Goal: Task Accomplishment & Management: Manage account settings

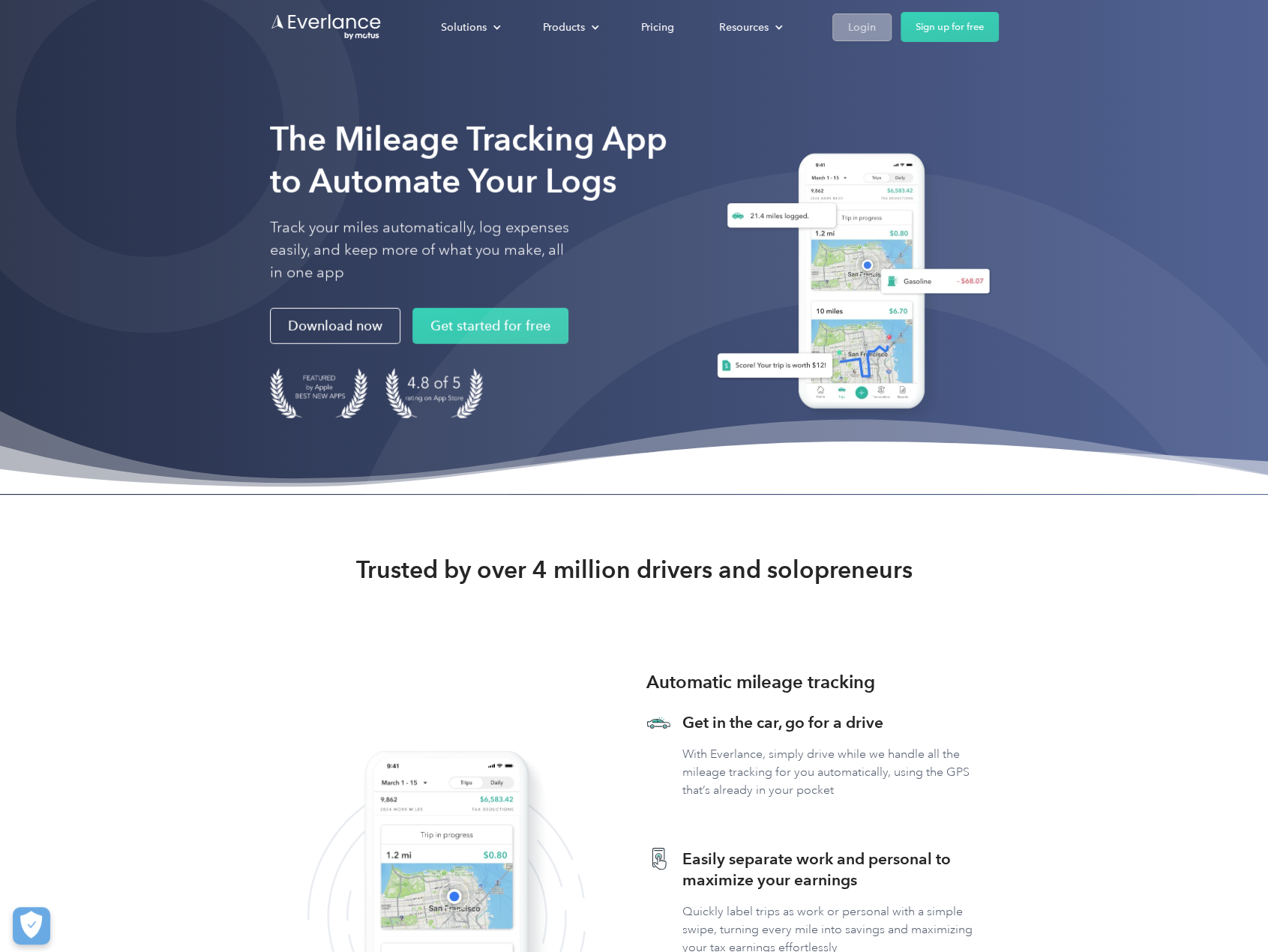
click at [870, 29] on div "Login" at bounding box center [861, 27] width 27 height 19
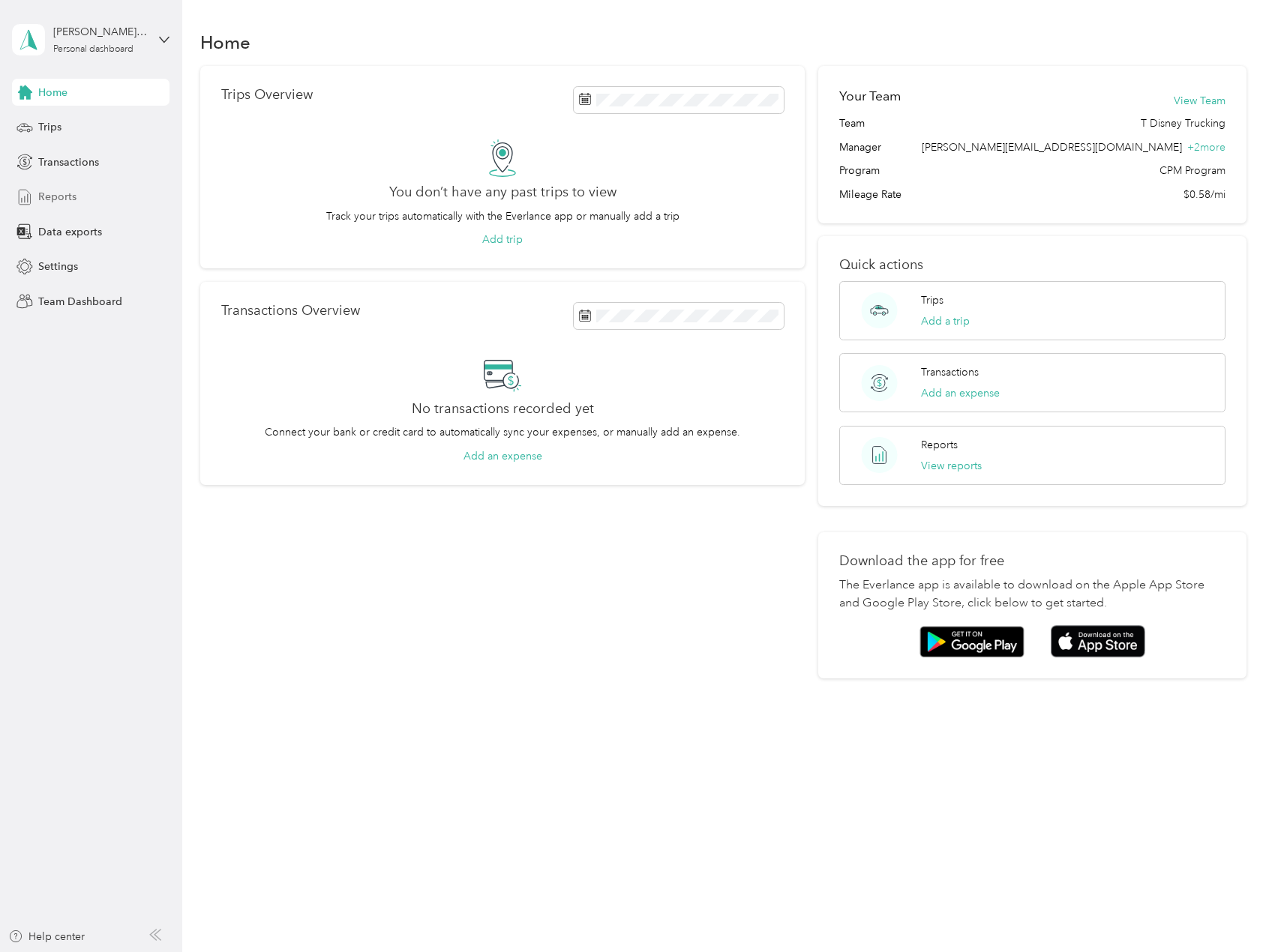
click at [80, 193] on div "Reports" at bounding box center [91, 197] width 157 height 27
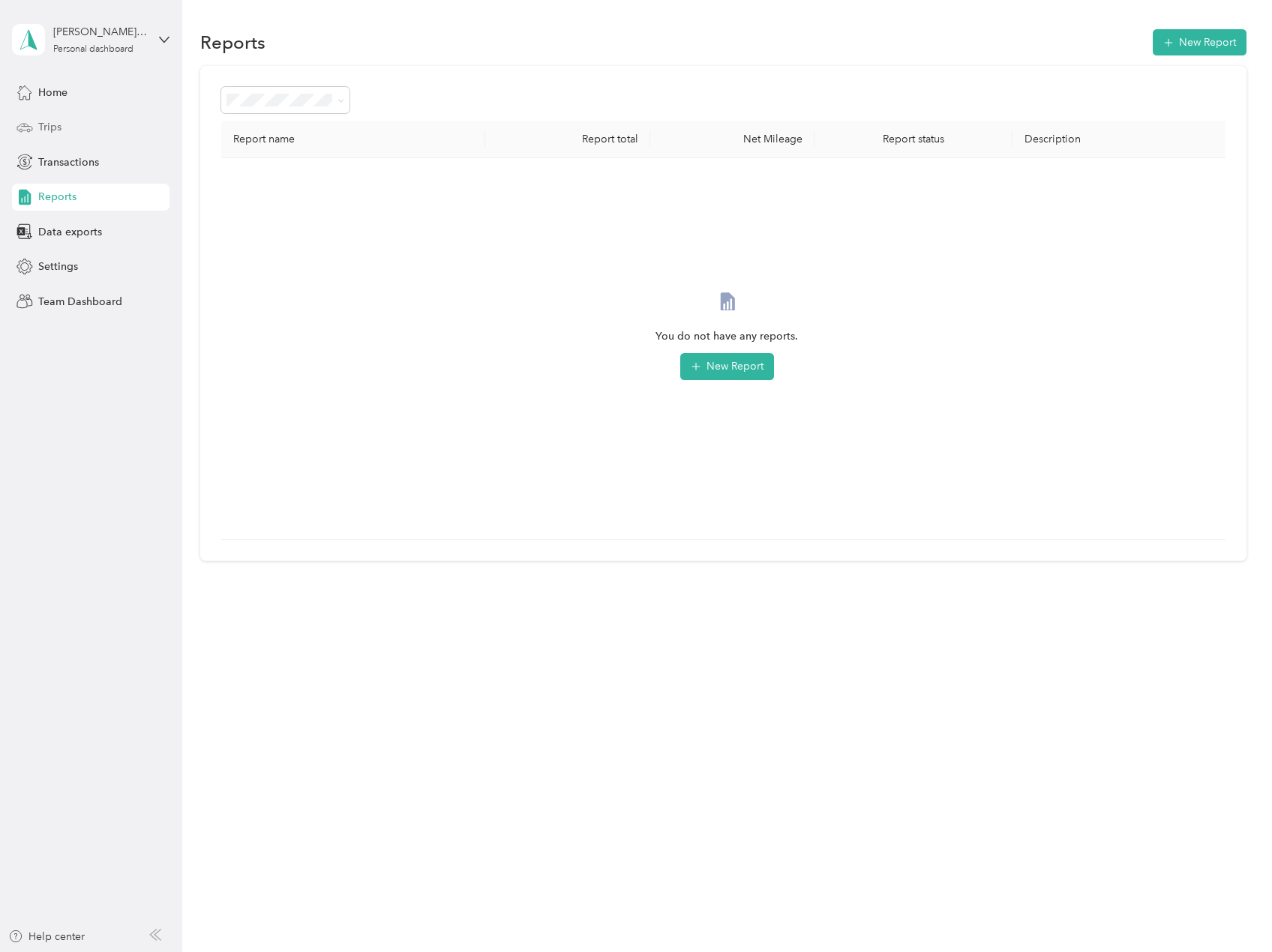
click at [88, 120] on div "Trips" at bounding box center [91, 127] width 157 height 27
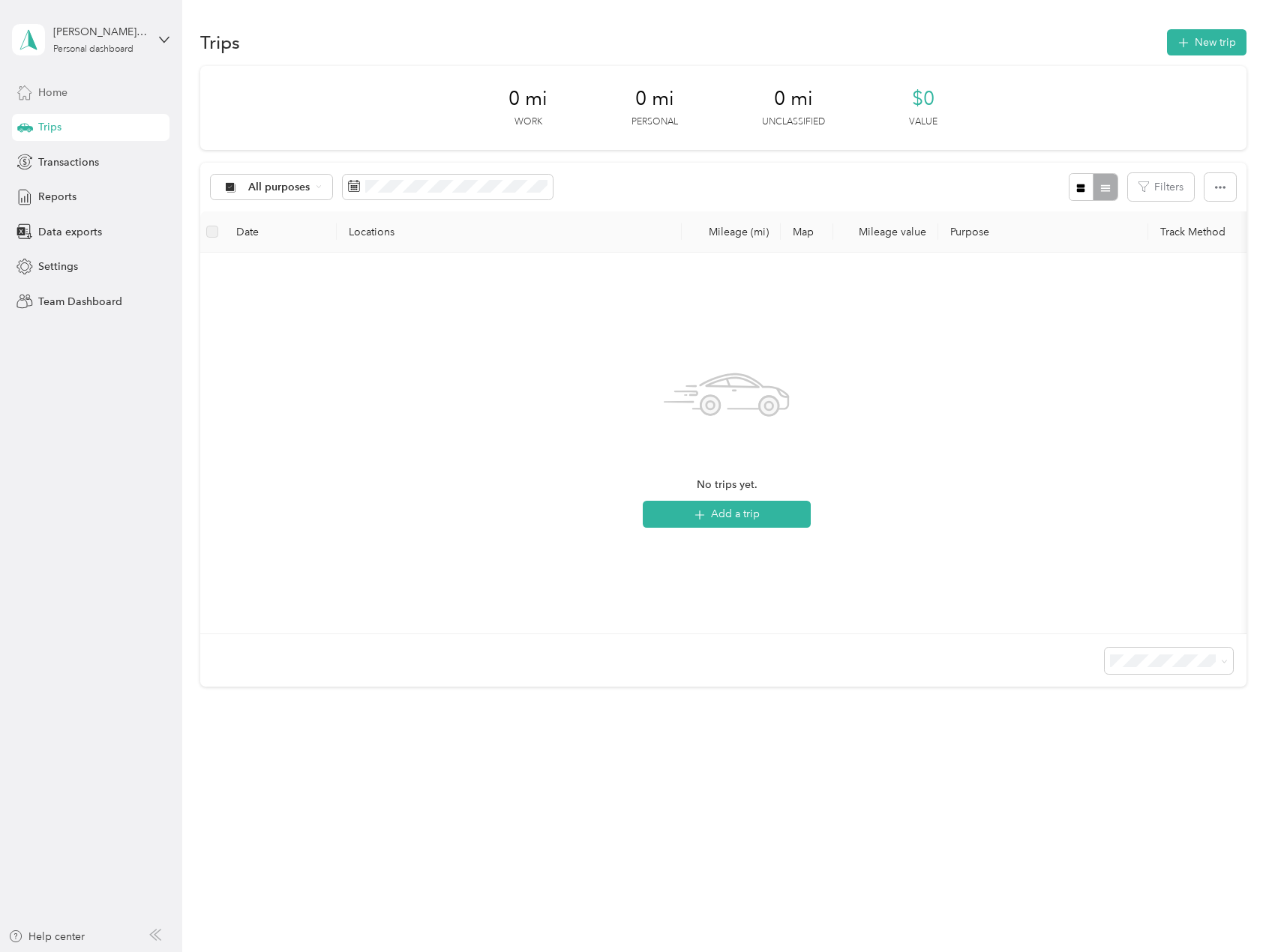
click at [87, 91] on div "Home" at bounding box center [91, 92] width 157 height 27
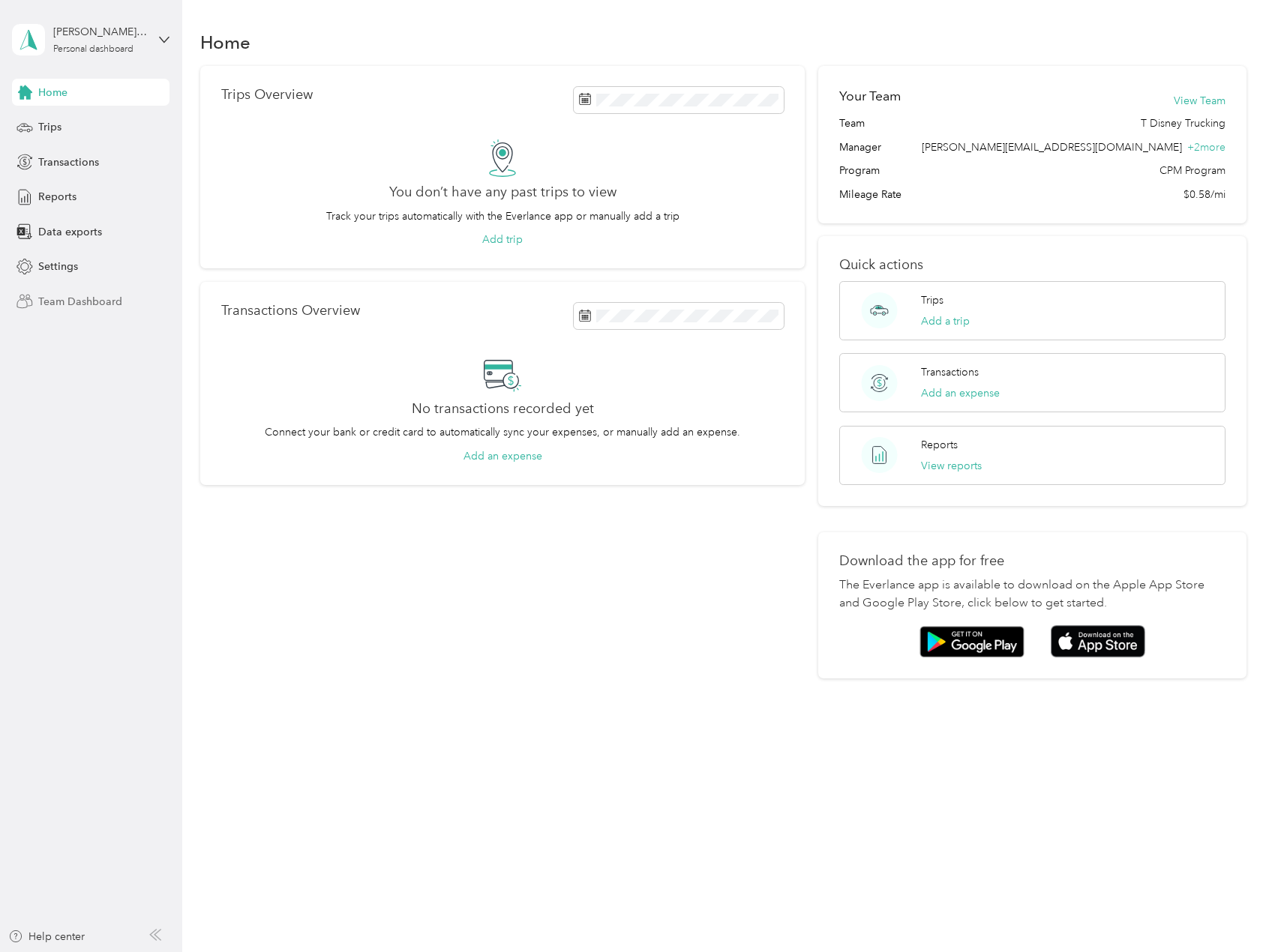
click at [71, 303] on span "Team Dashboard" at bounding box center [80, 302] width 84 height 16
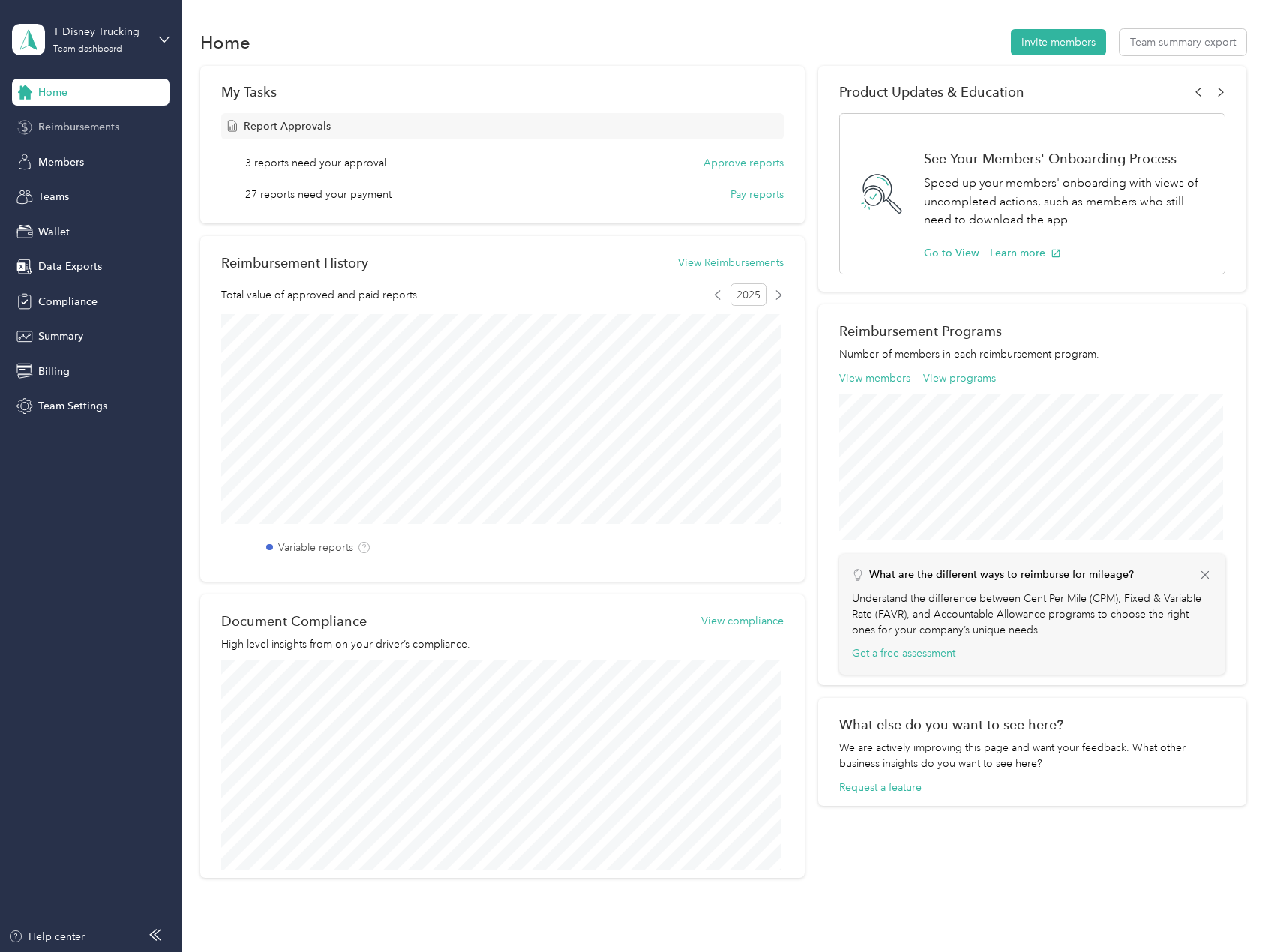
click at [97, 124] on span "Reimbursements" at bounding box center [79, 127] width 81 height 16
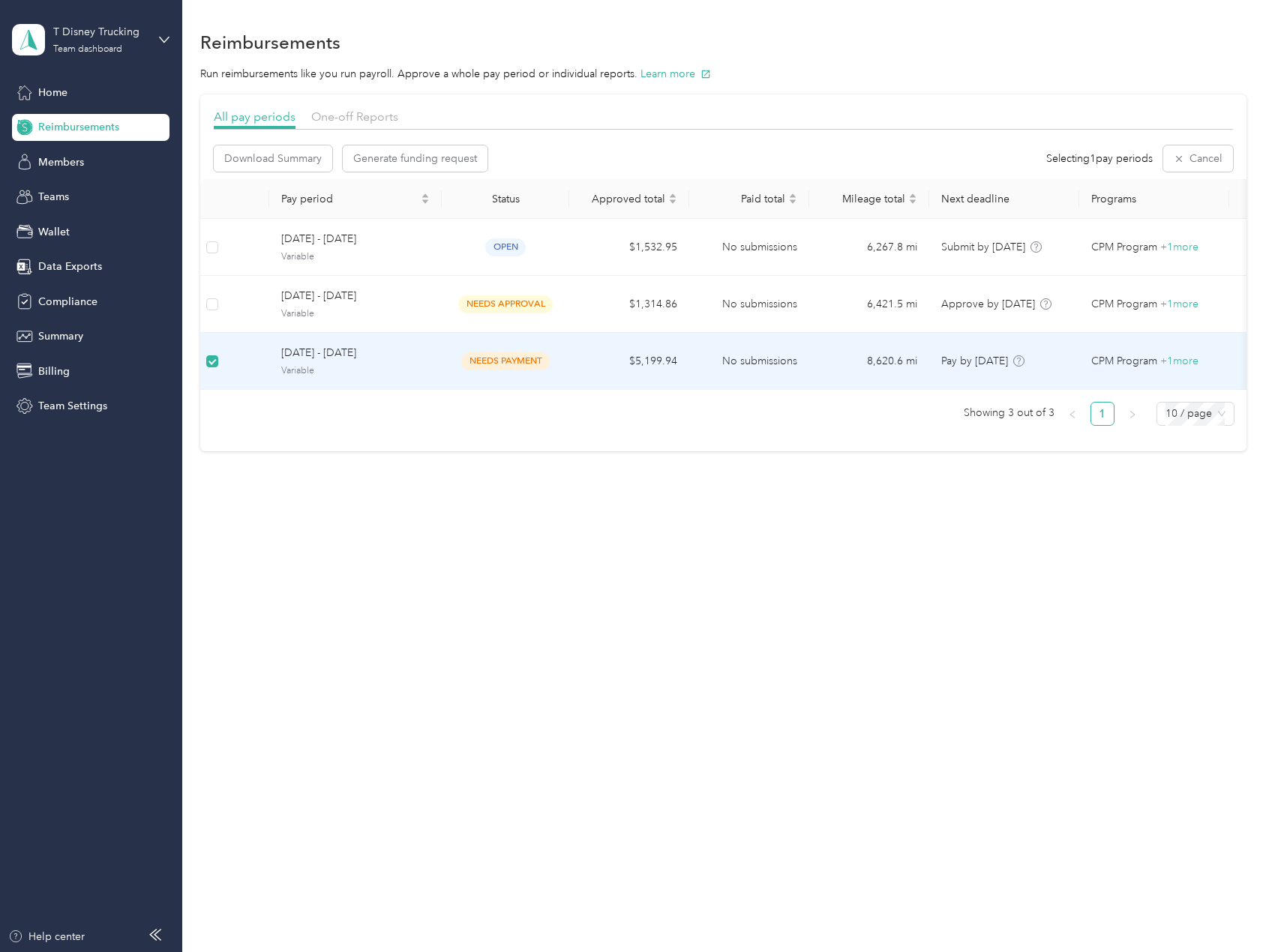
click at [927, 362] on td "8,620.6 mi" at bounding box center [869, 361] width 120 height 57
click at [706, 355] on td "No submissions" at bounding box center [749, 361] width 120 height 57
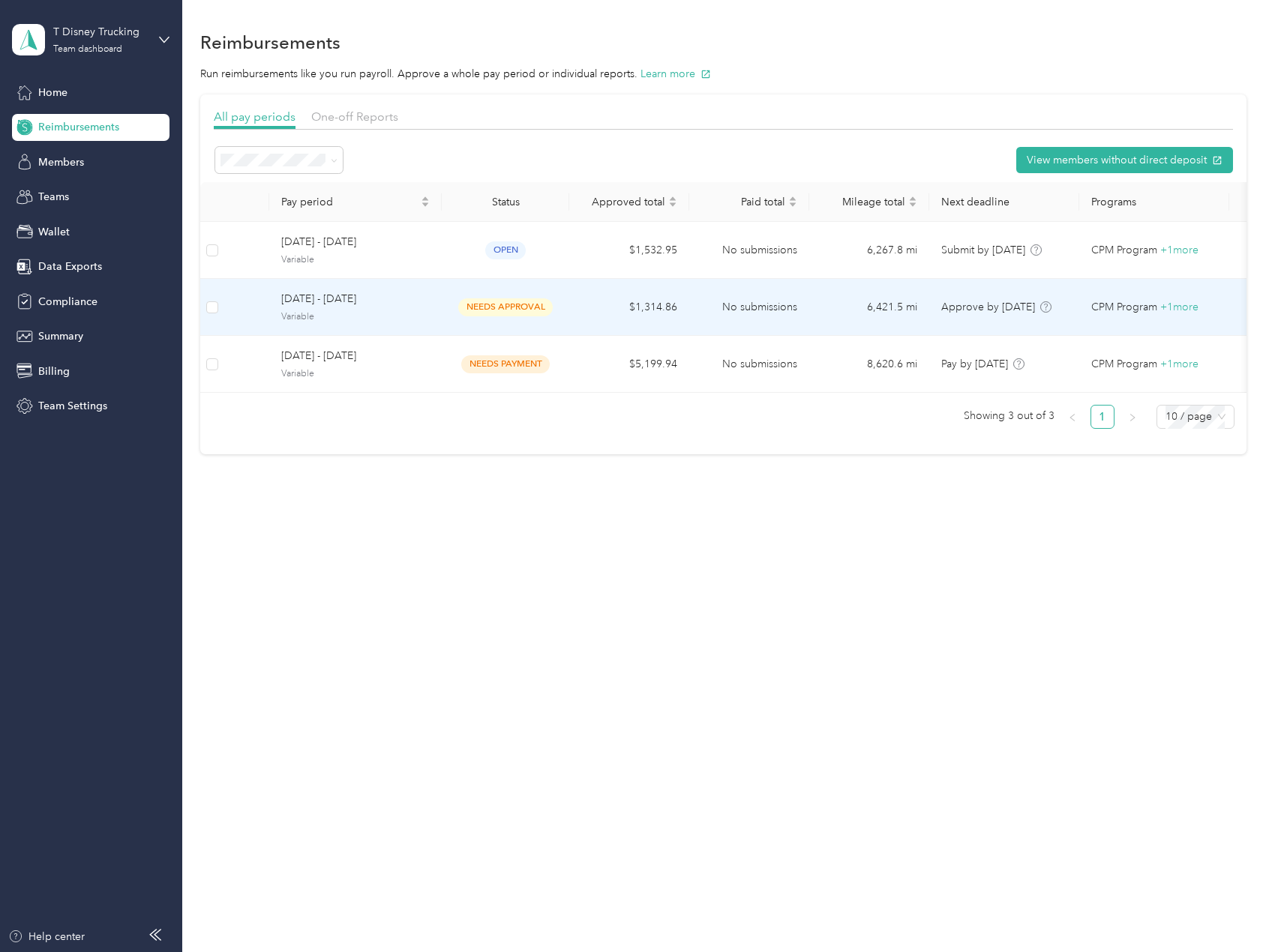
click at [732, 304] on td "No submissions" at bounding box center [749, 308] width 120 height 57
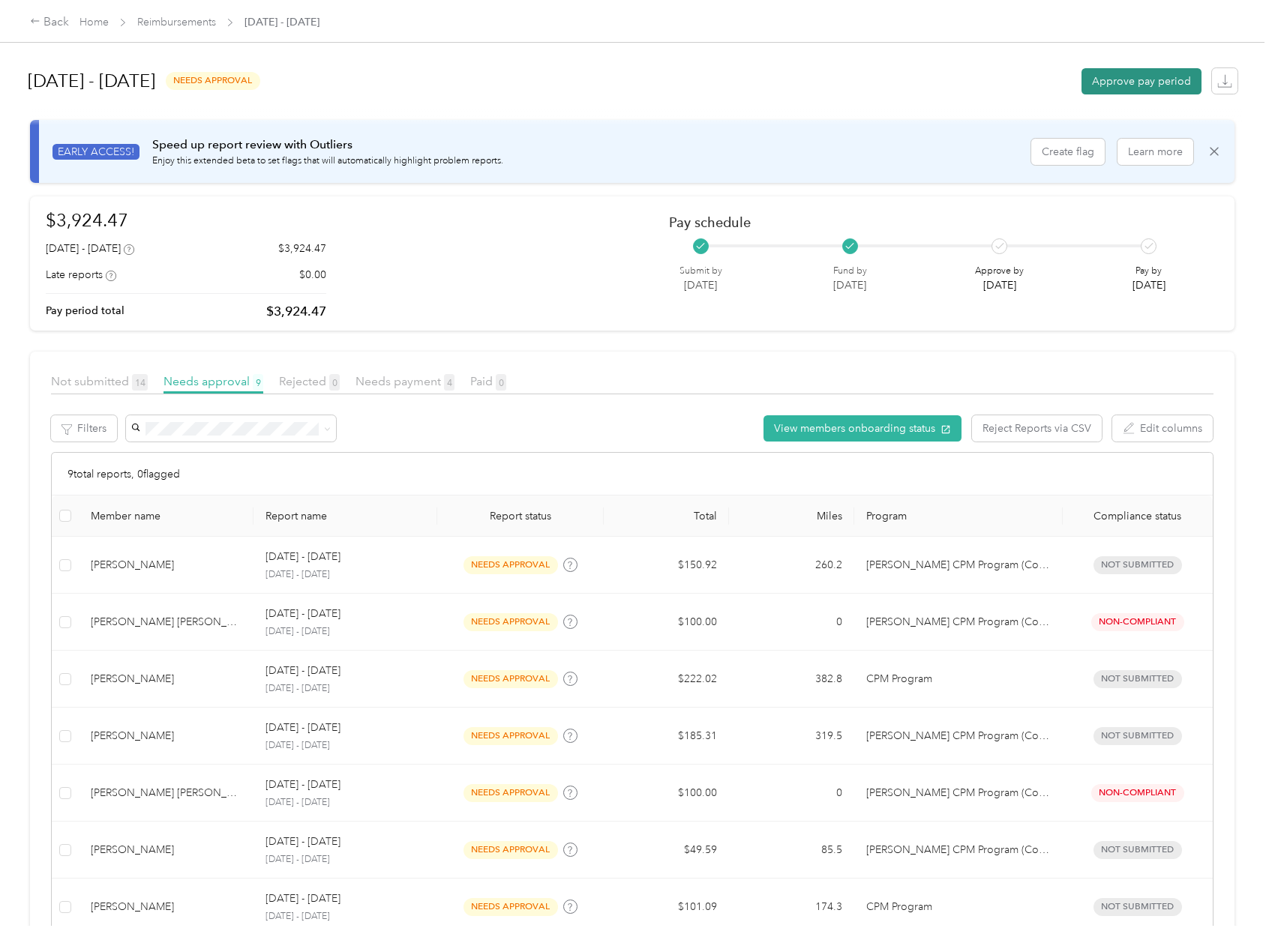
click at [1132, 85] on button "Approve pay period" at bounding box center [1140, 81] width 120 height 26
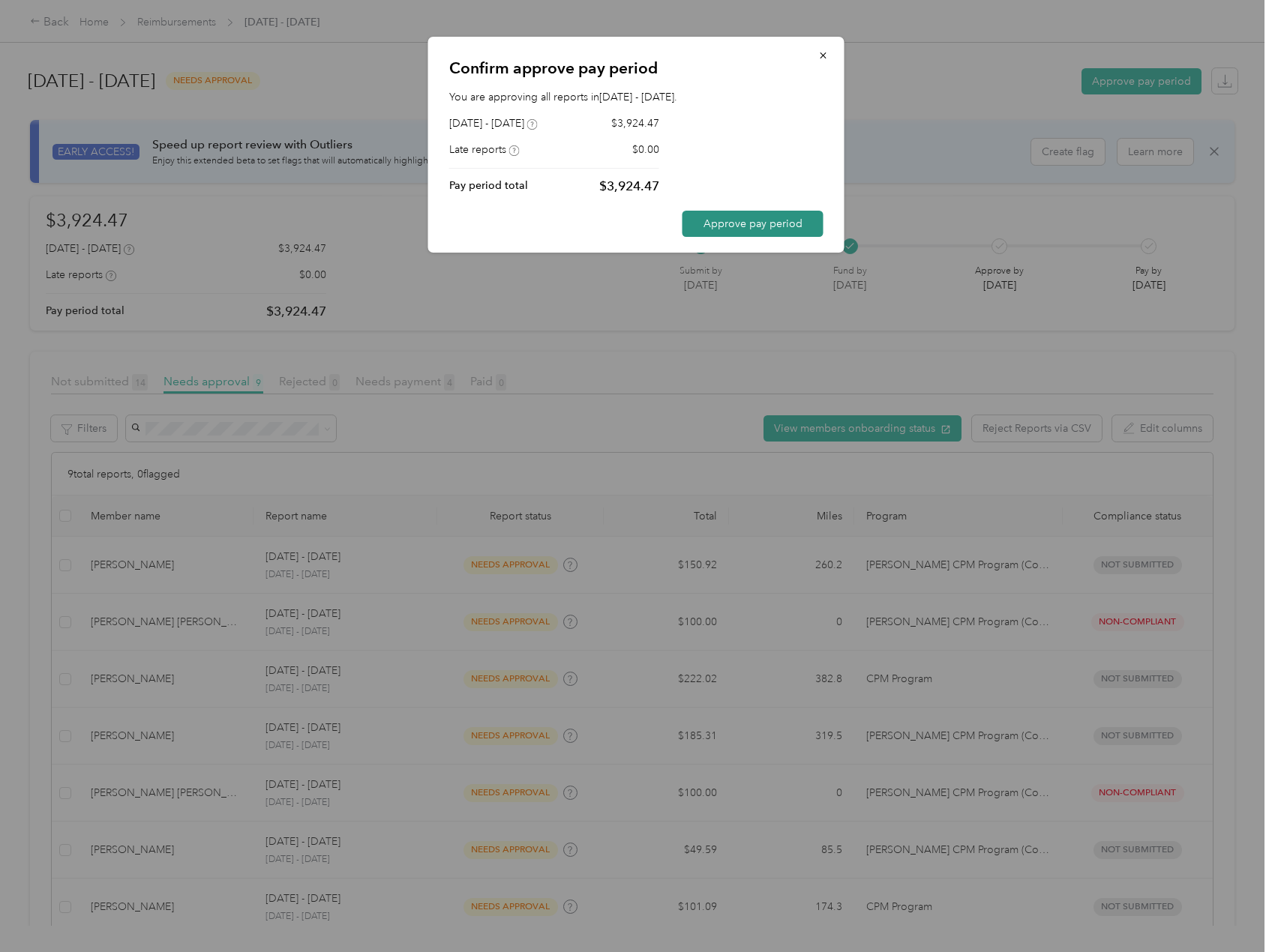
click at [752, 230] on button "Approve pay period" at bounding box center [752, 224] width 141 height 26
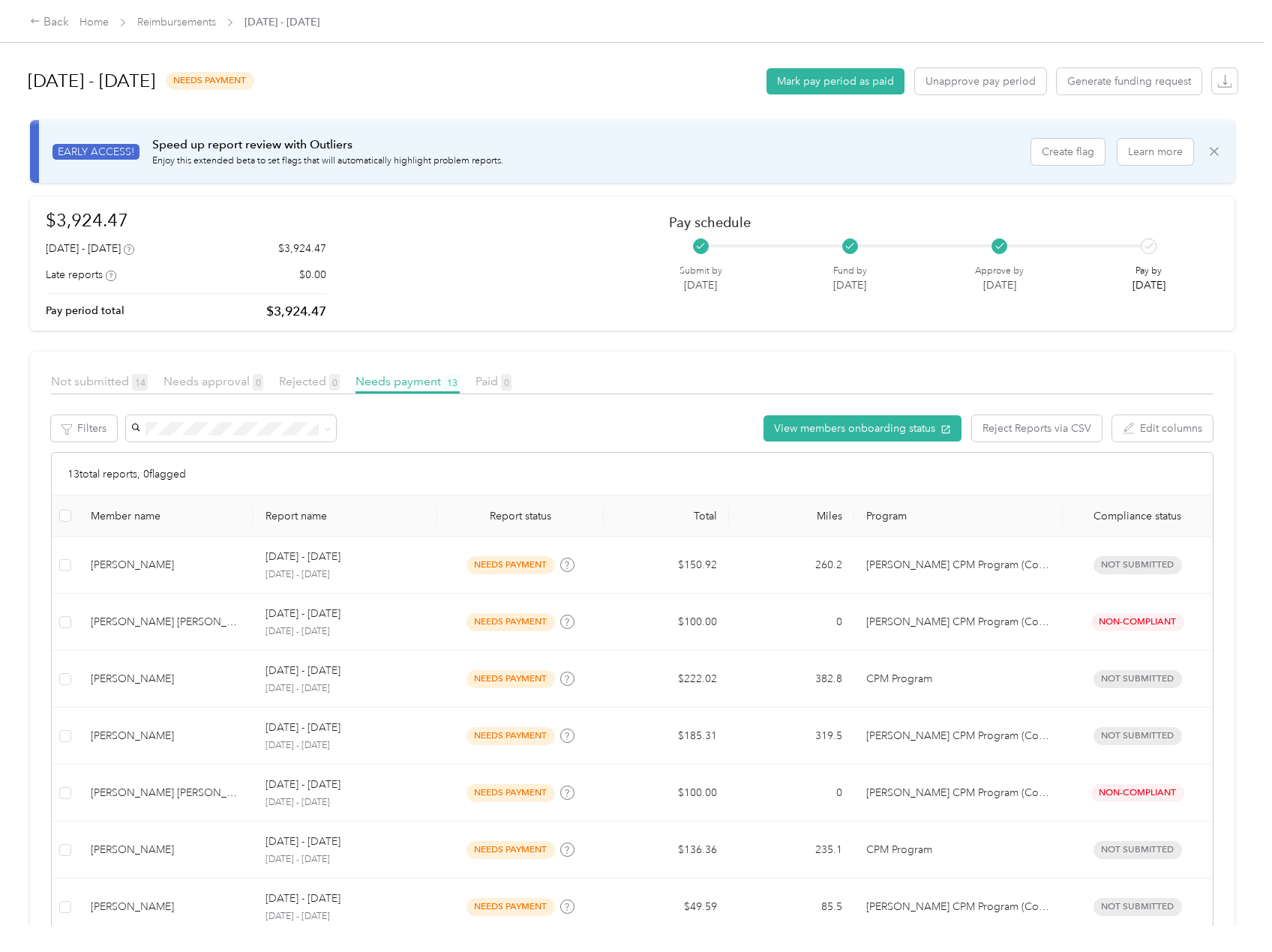
click at [1207, 146] on icon at bounding box center [1214, 151] width 15 height 15
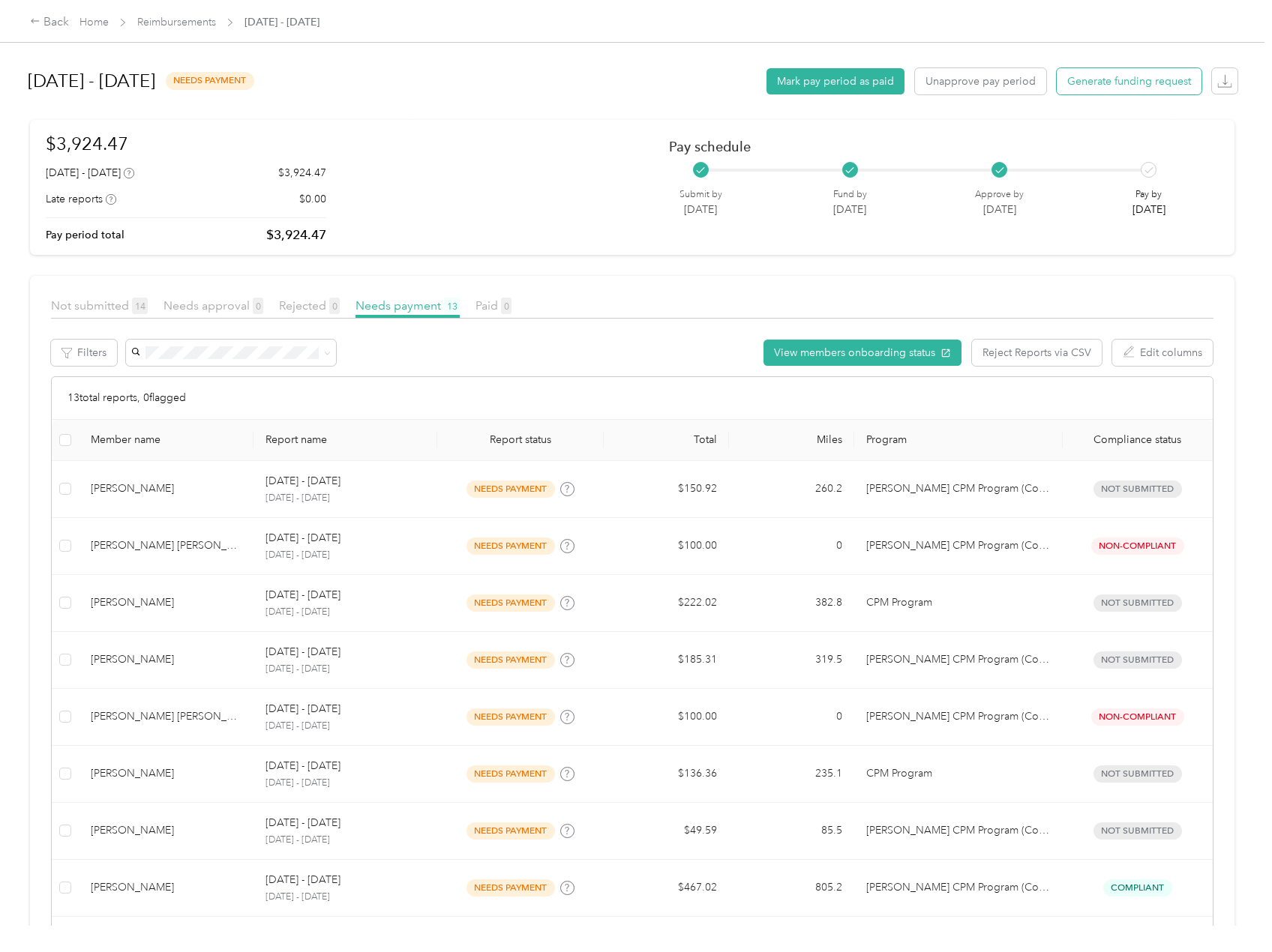
click at [1132, 80] on span "Generate funding request" at bounding box center [1128, 81] width 124 height 16
click at [172, 16] on link "Reimbursements" at bounding box center [176, 22] width 79 height 12
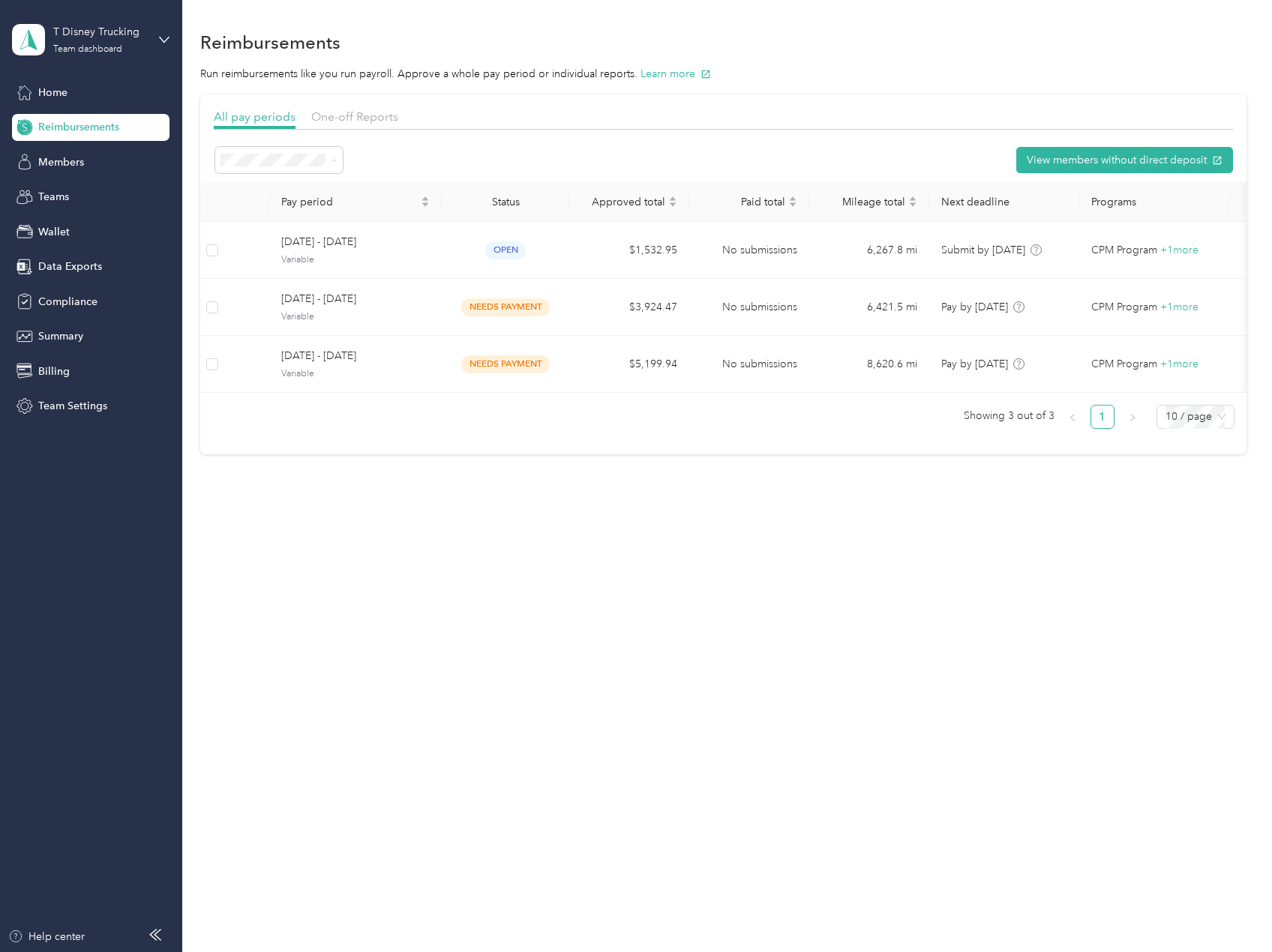
click at [291, 238] on div "Open" at bounding box center [278, 240] width 107 height 16
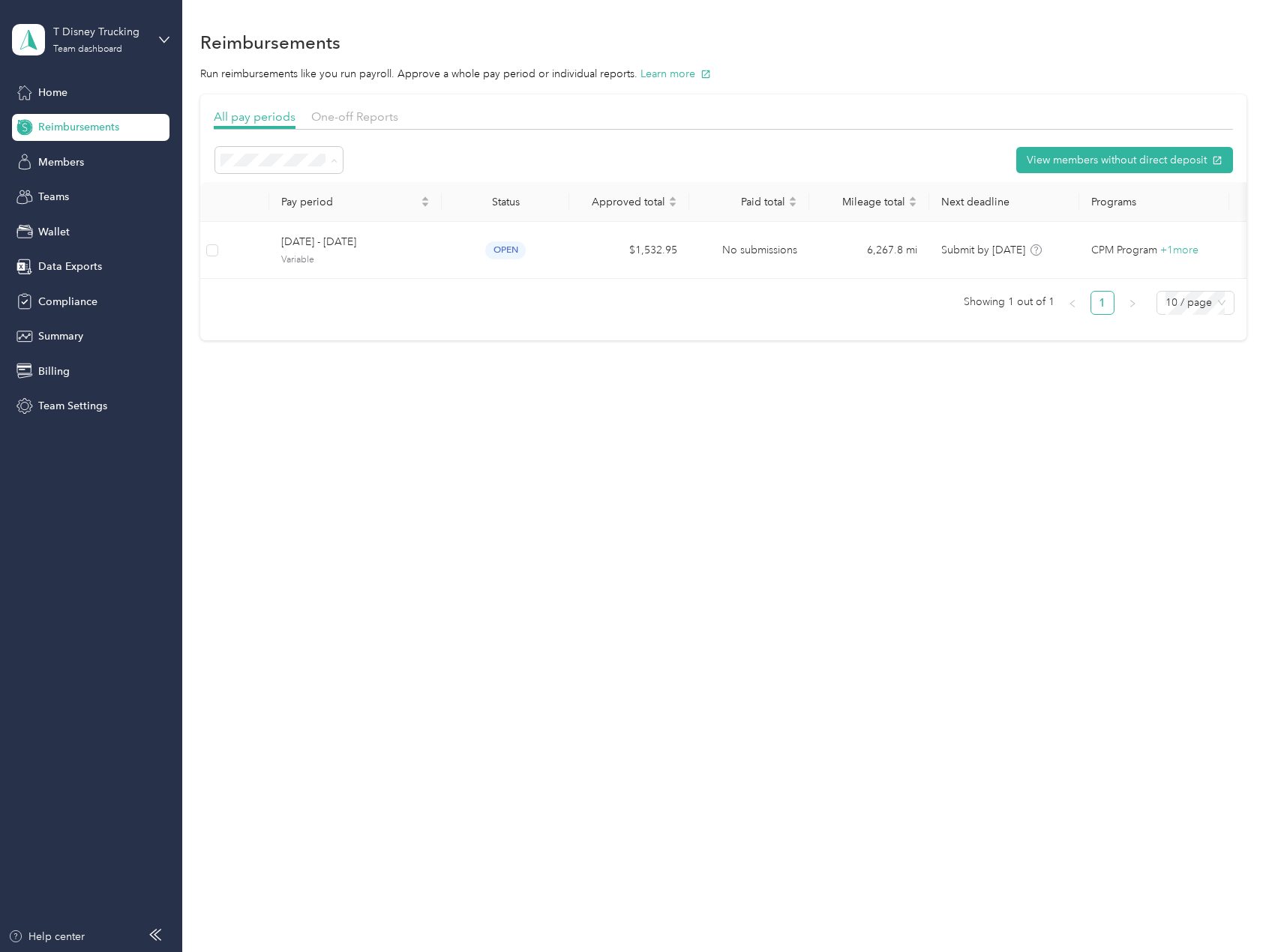
click at [284, 210] on span "Active periods" at bounding box center [259, 213] width 69 height 12
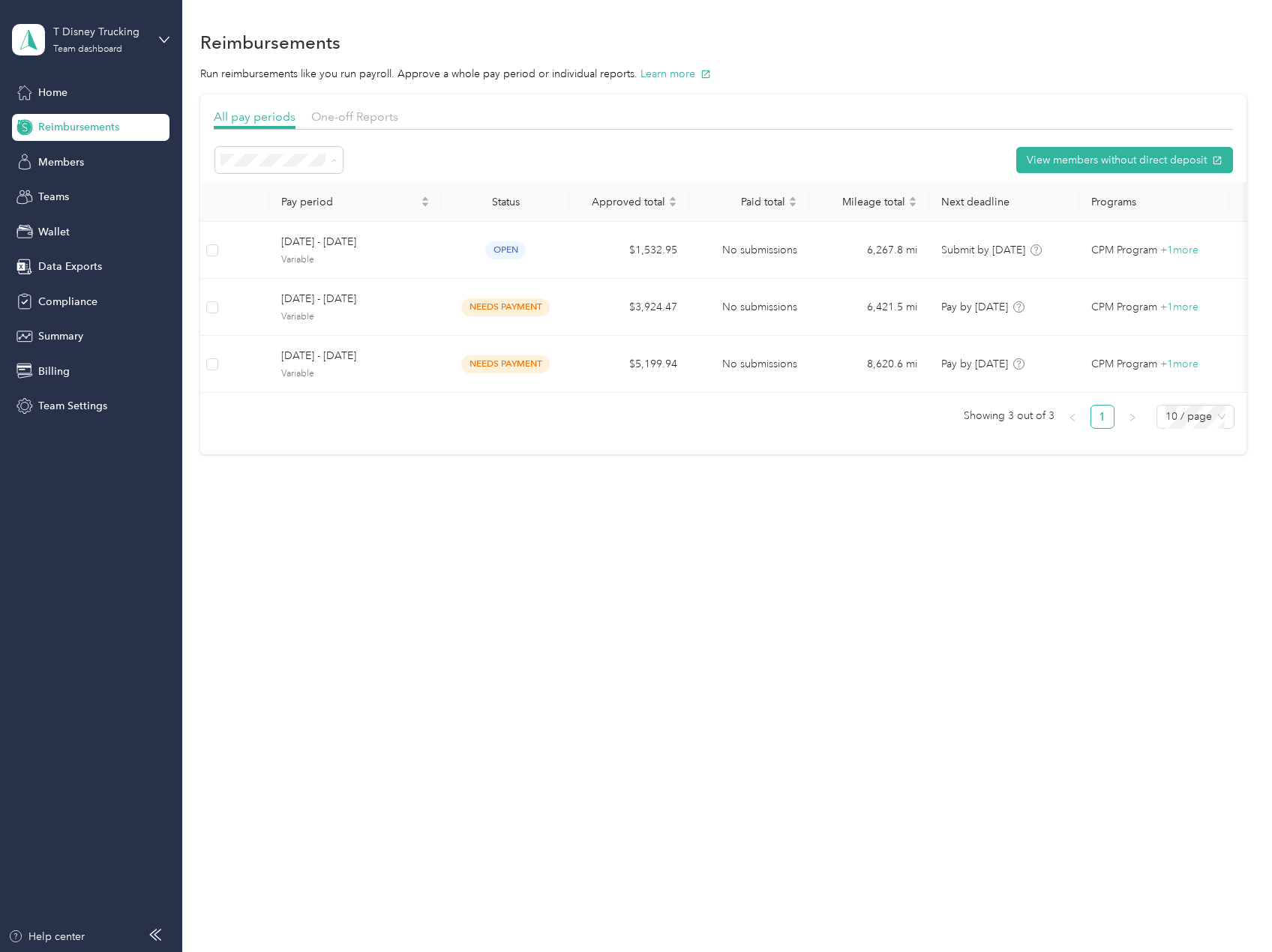
click at [276, 189] on div "All periods" at bounding box center [278, 186] width 107 height 16
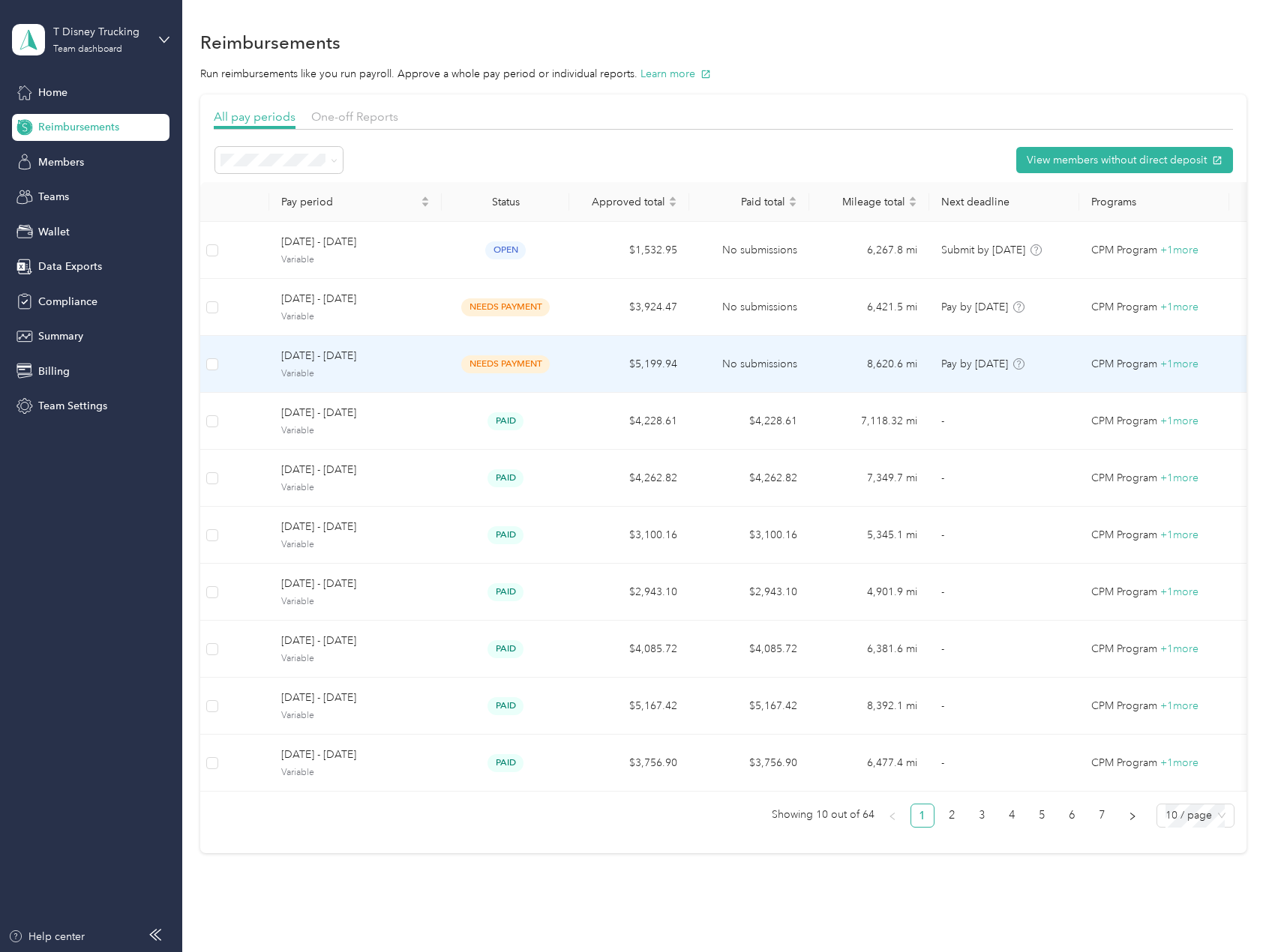
click at [513, 359] on span "needs payment" at bounding box center [504, 364] width 88 height 17
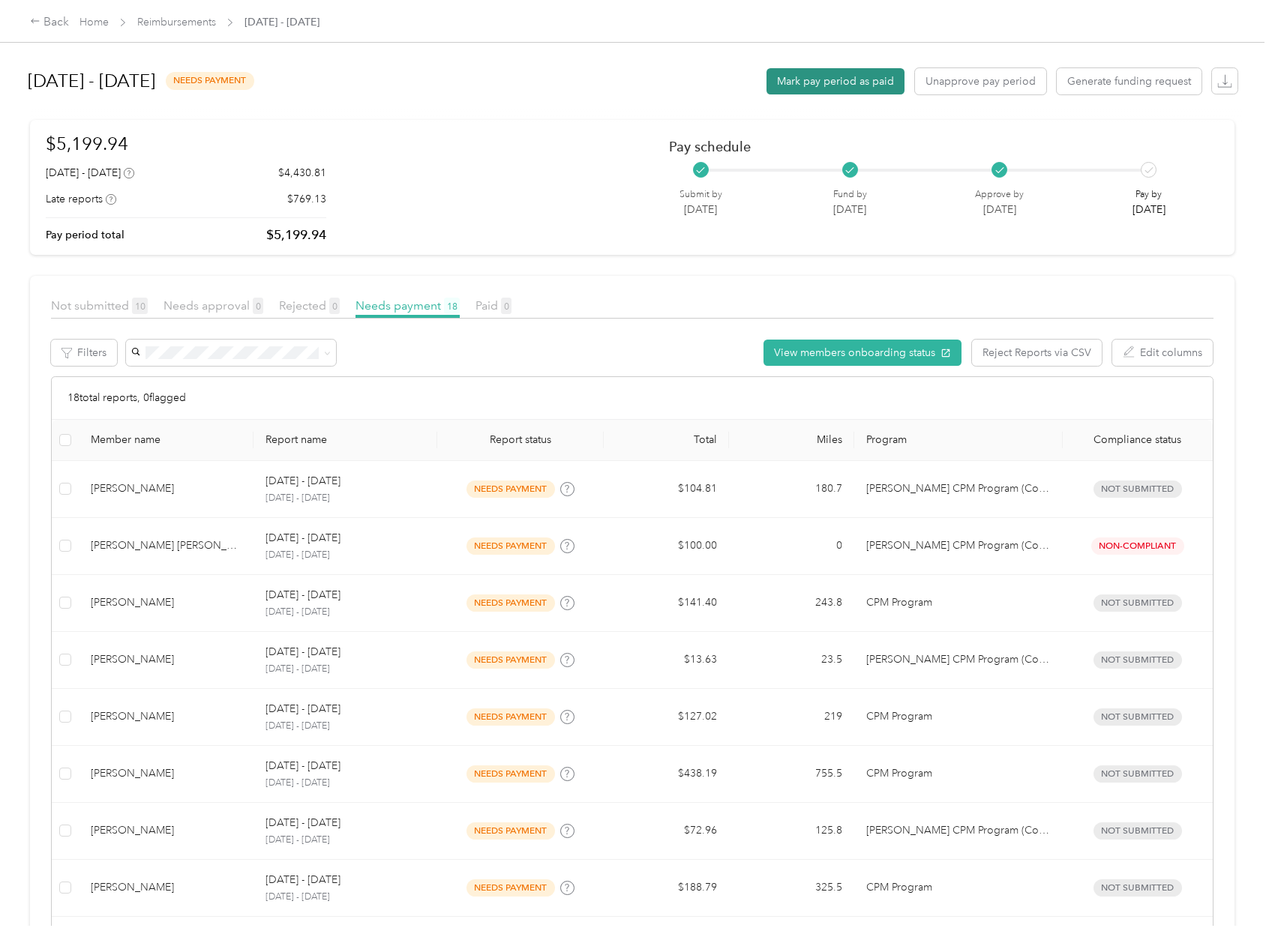
click at [841, 86] on button "Mark pay period as paid" at bounding box center [836, 81] width 138 height 26
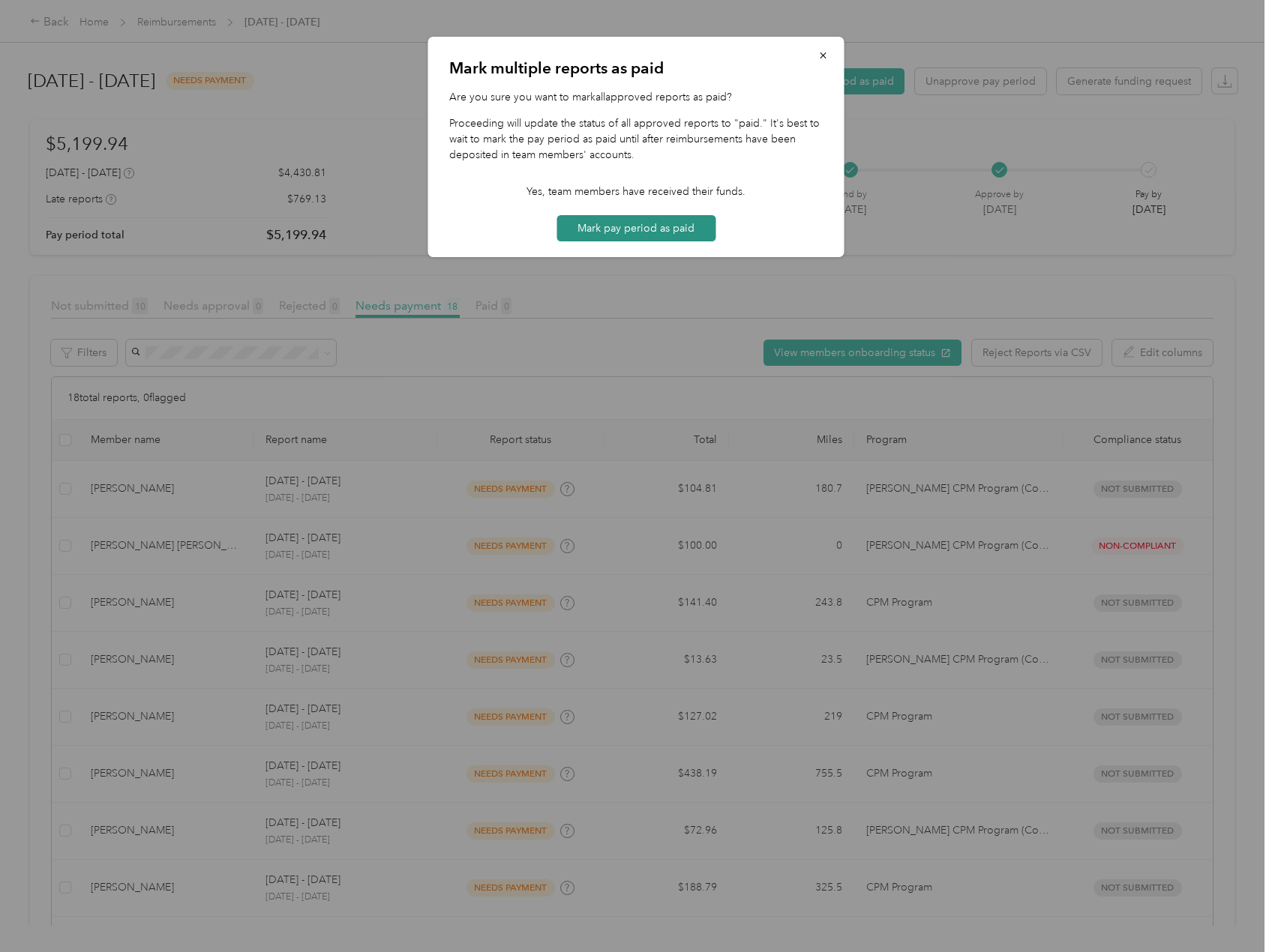
click at [646, 221] on button "Mark pay period as paid" at bounding box center [636, 228] width 159 height 26
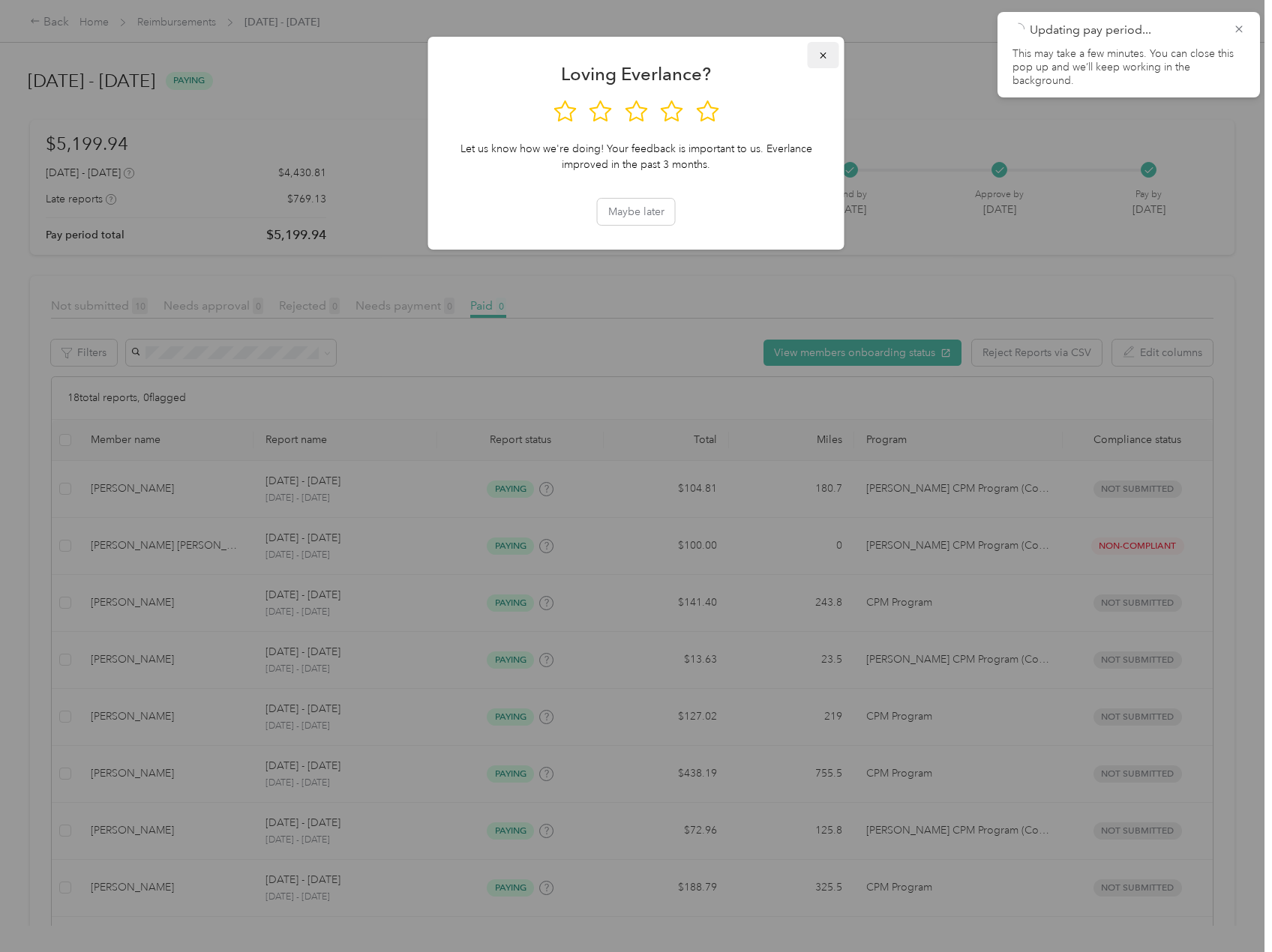
click at [823, 50] on span "button" at bounding box center [822, 54] width 10 height 12
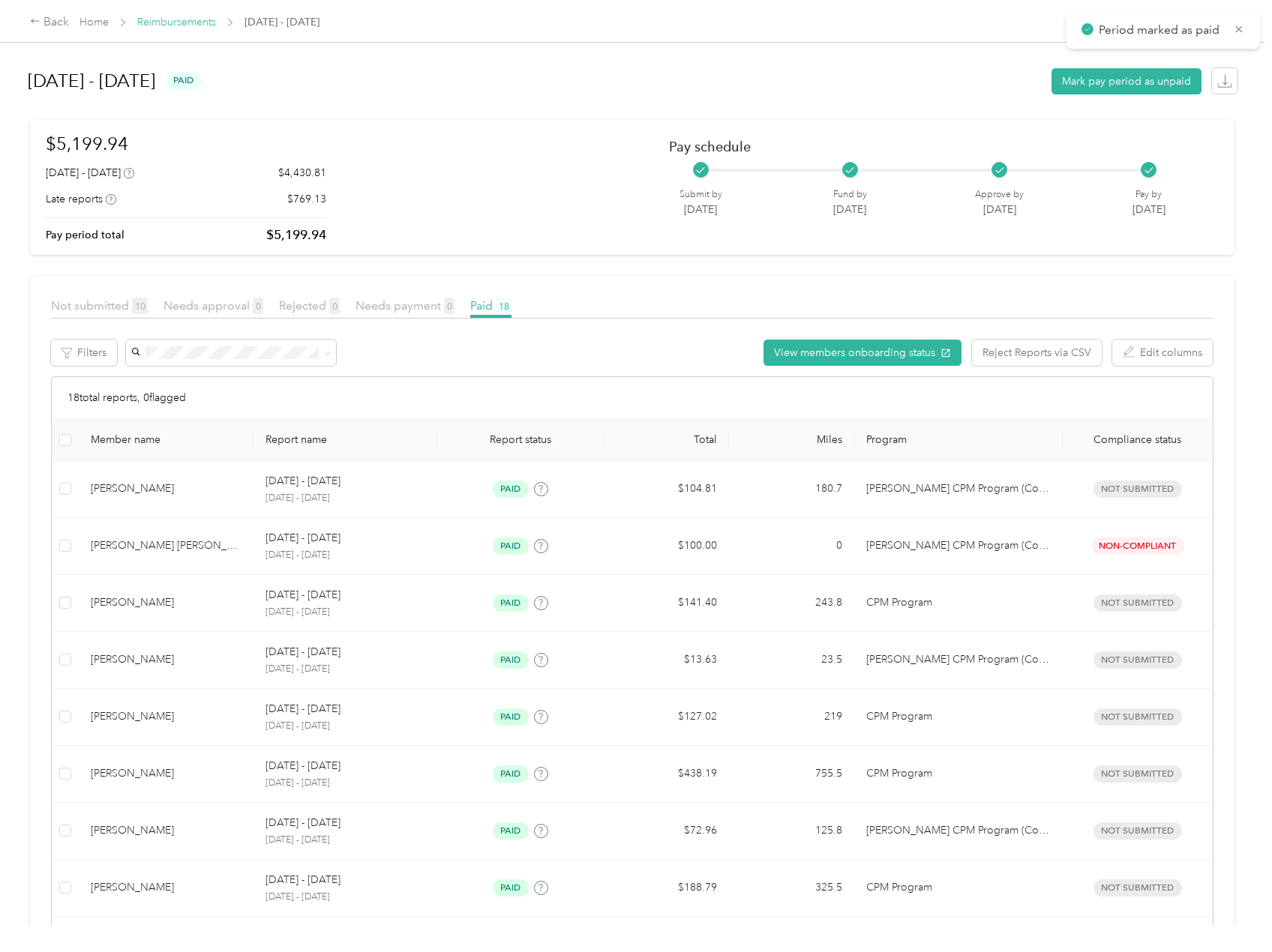
click at [169, 17] on link "Reimbursements" at bounding box center [176, 22] width 79 height 12
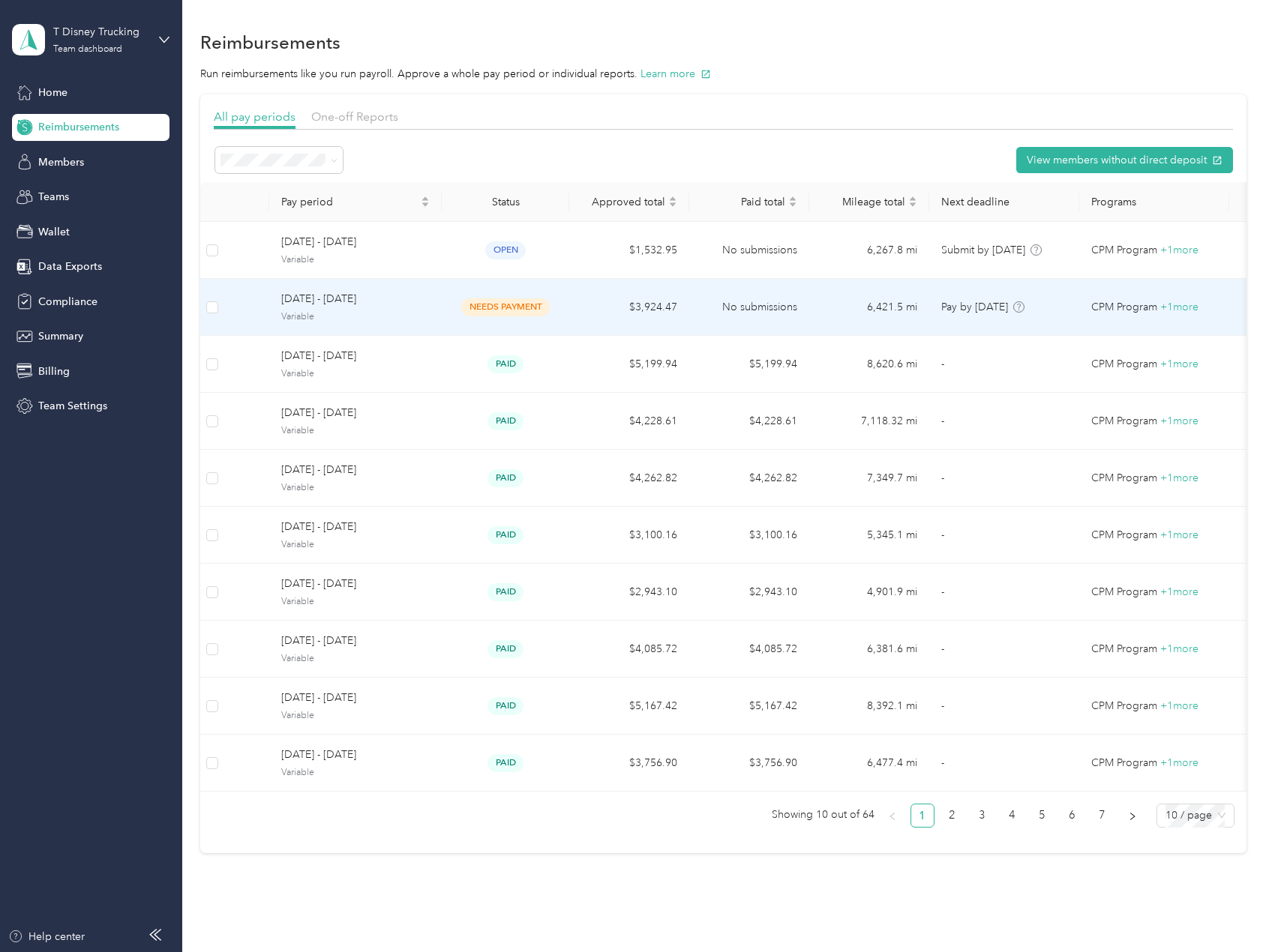
click at [832, 301] on td "6,421.5 mi" at bounding box center [869, 308] width 120 height 57
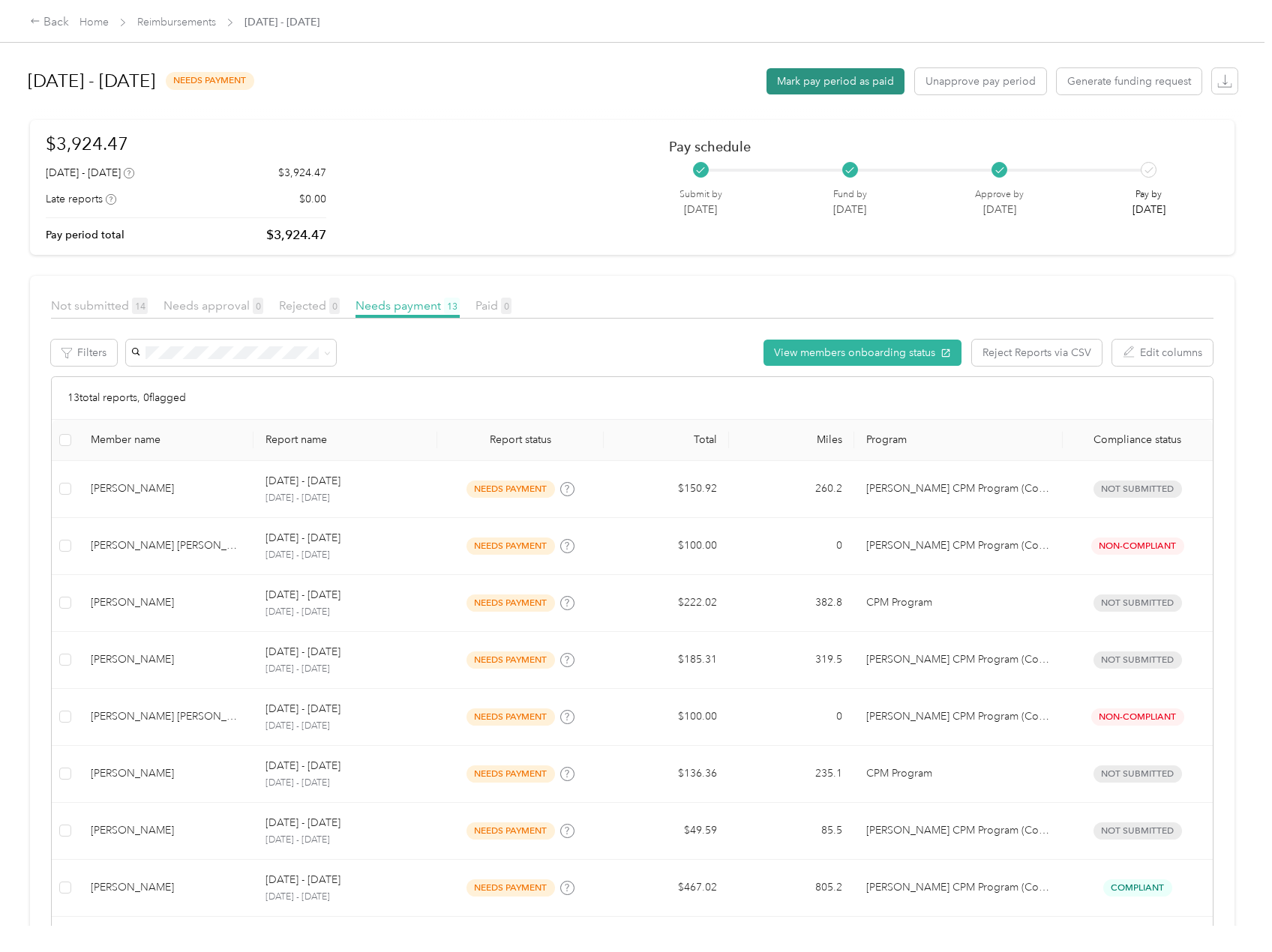
click at [839, 77] on button "Mark pay period as paid" at bounding box center [836, 81] width 138 height 26
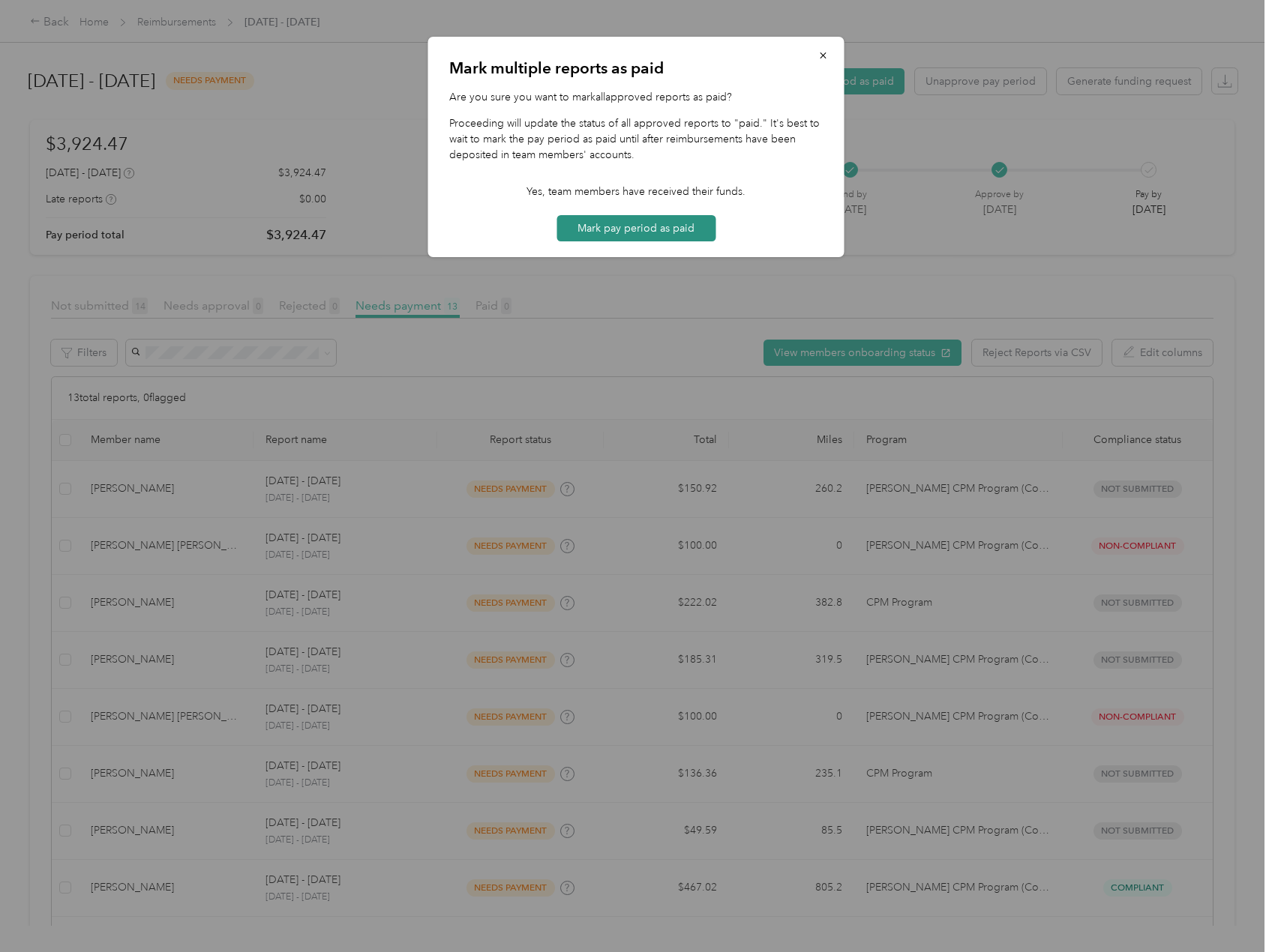
click at [615, 223] on button "Mark pay period as paid" at bounding box center [636, 228] width 159 height 26
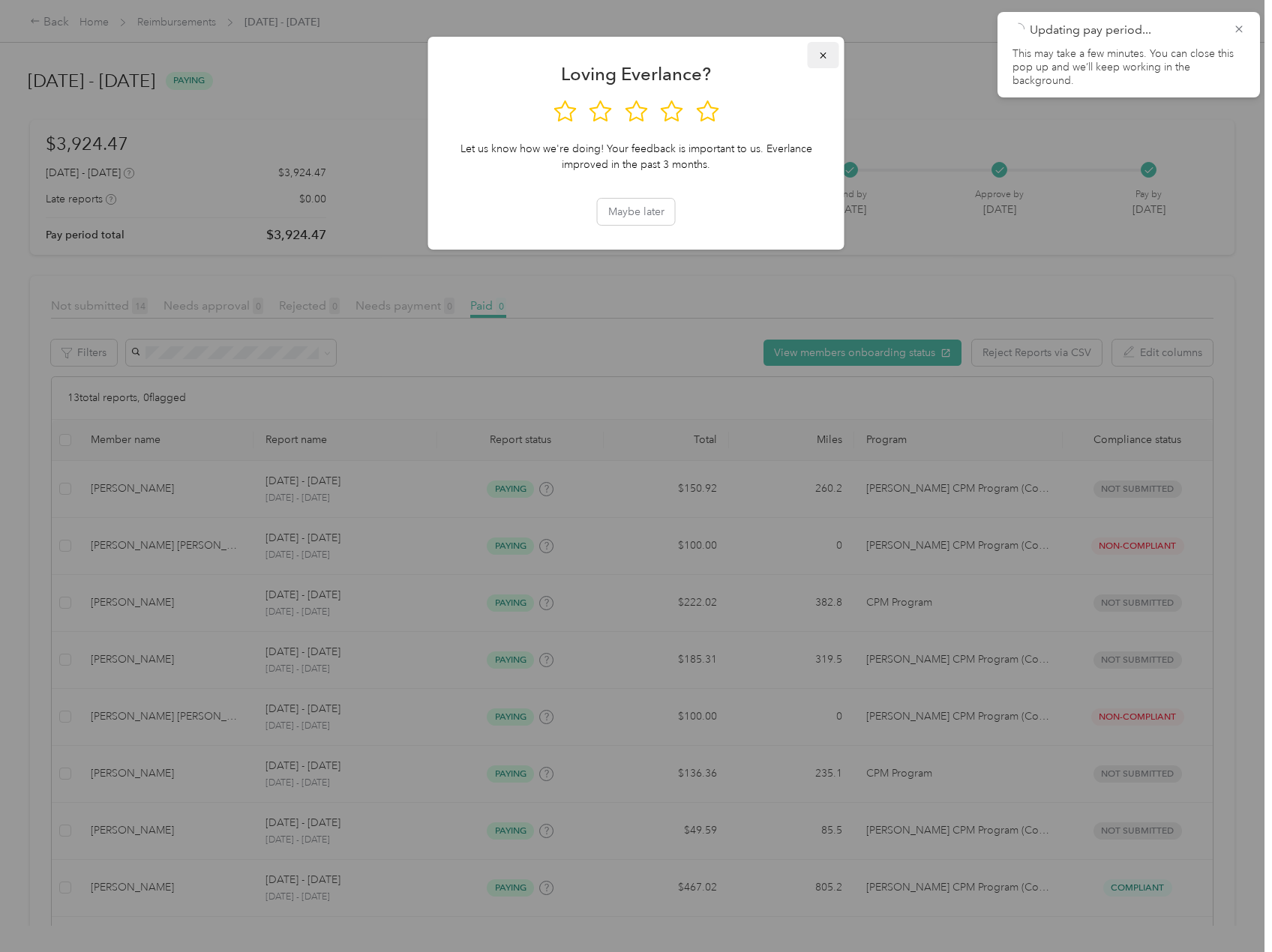
click at [826, 57] on icon "button" at bounding box center [822, 55] width 10 height 10
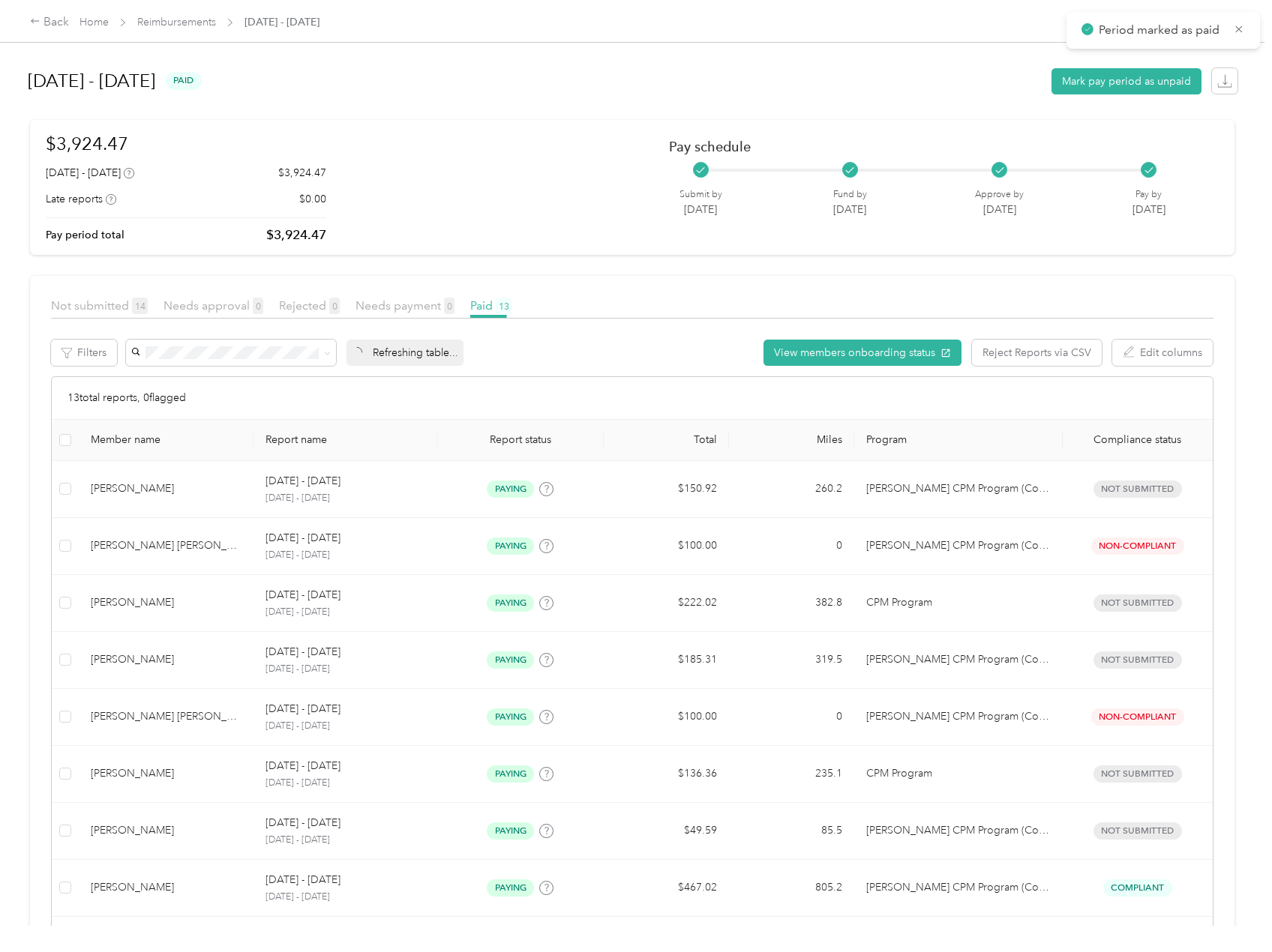
click at [1240, 28] on span "Period marked as paid" at bounding box center [1162, 30] width 164 height 19
click at [1240, 27] on icon at bounding box center [1239, 28] width 7 height 7
click at [186, 27] on link "Reimbursements" at bounding box center [176, 22] width 79 height 12
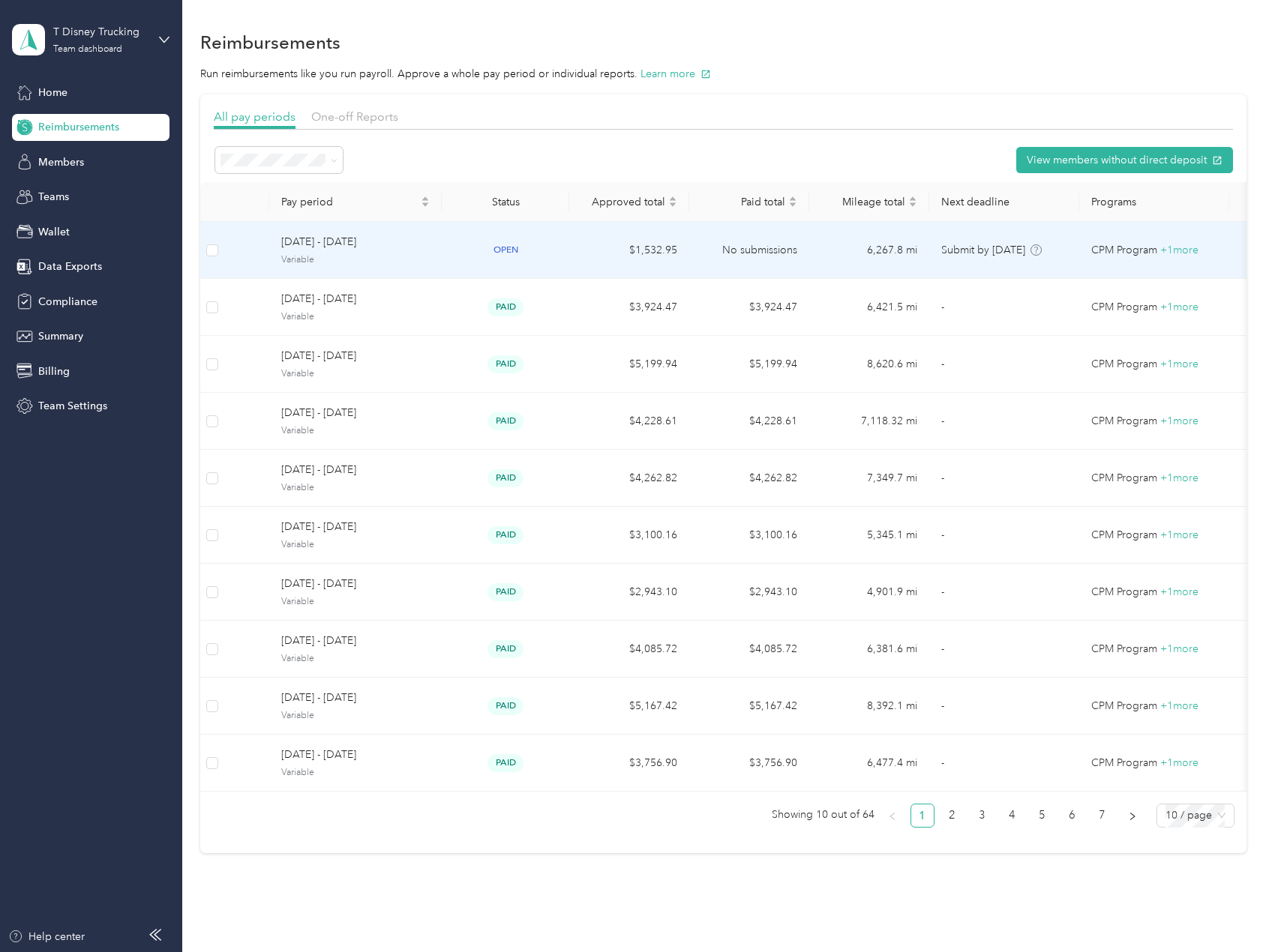
click at [610, 255] on td "$1,532.95" at bounding box center [628, 250] width 120 height 57
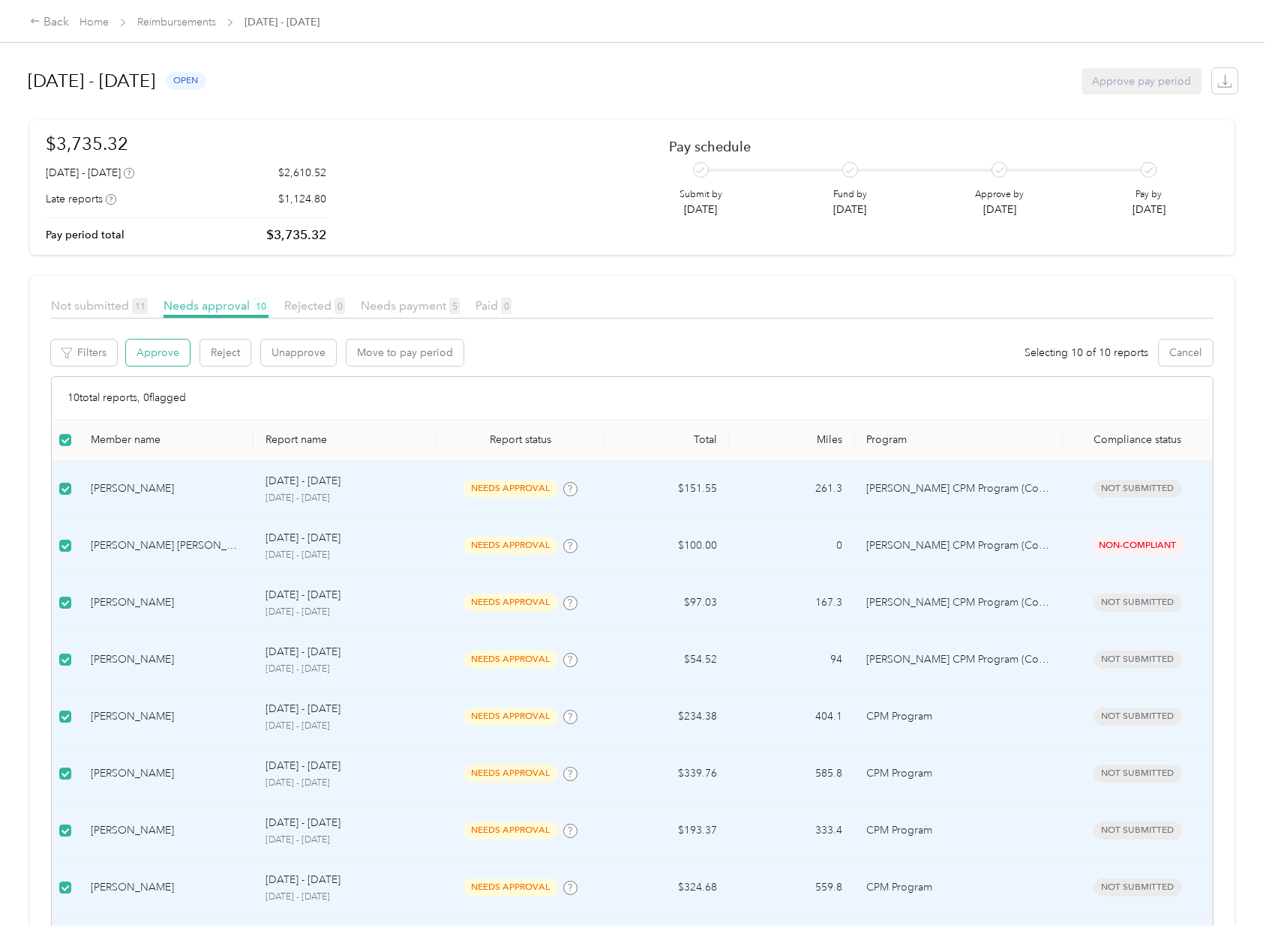
click at [157, 348] on button "Approve" at bounding box center [157, 353] width 63 height 26
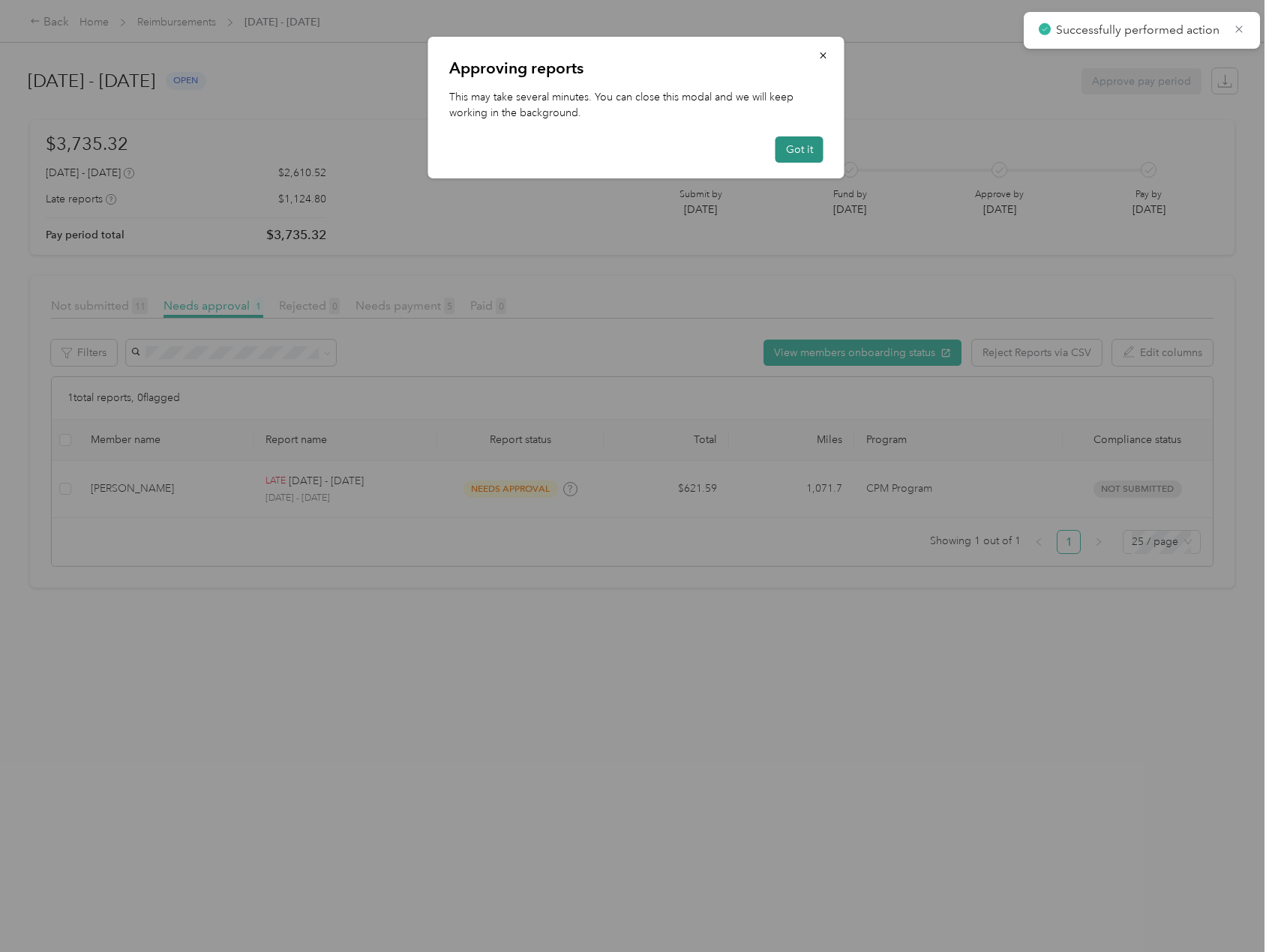
click at [803, 156] on button "Got it" at bounding box center [799, 150] width 48 height 26
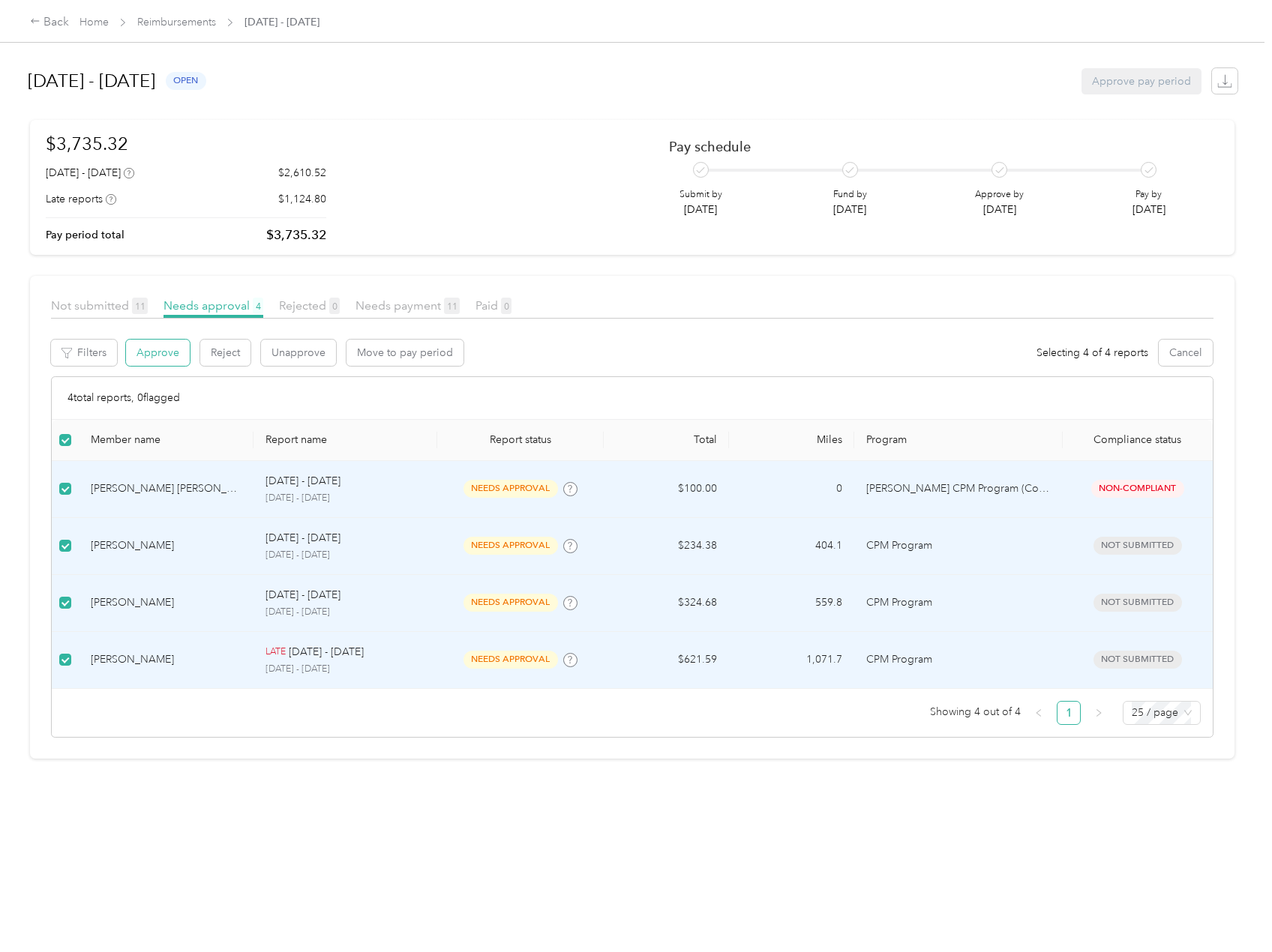
click at [151, 346] on button "Approve" at bounding box center [157, 353] width 63 height 26
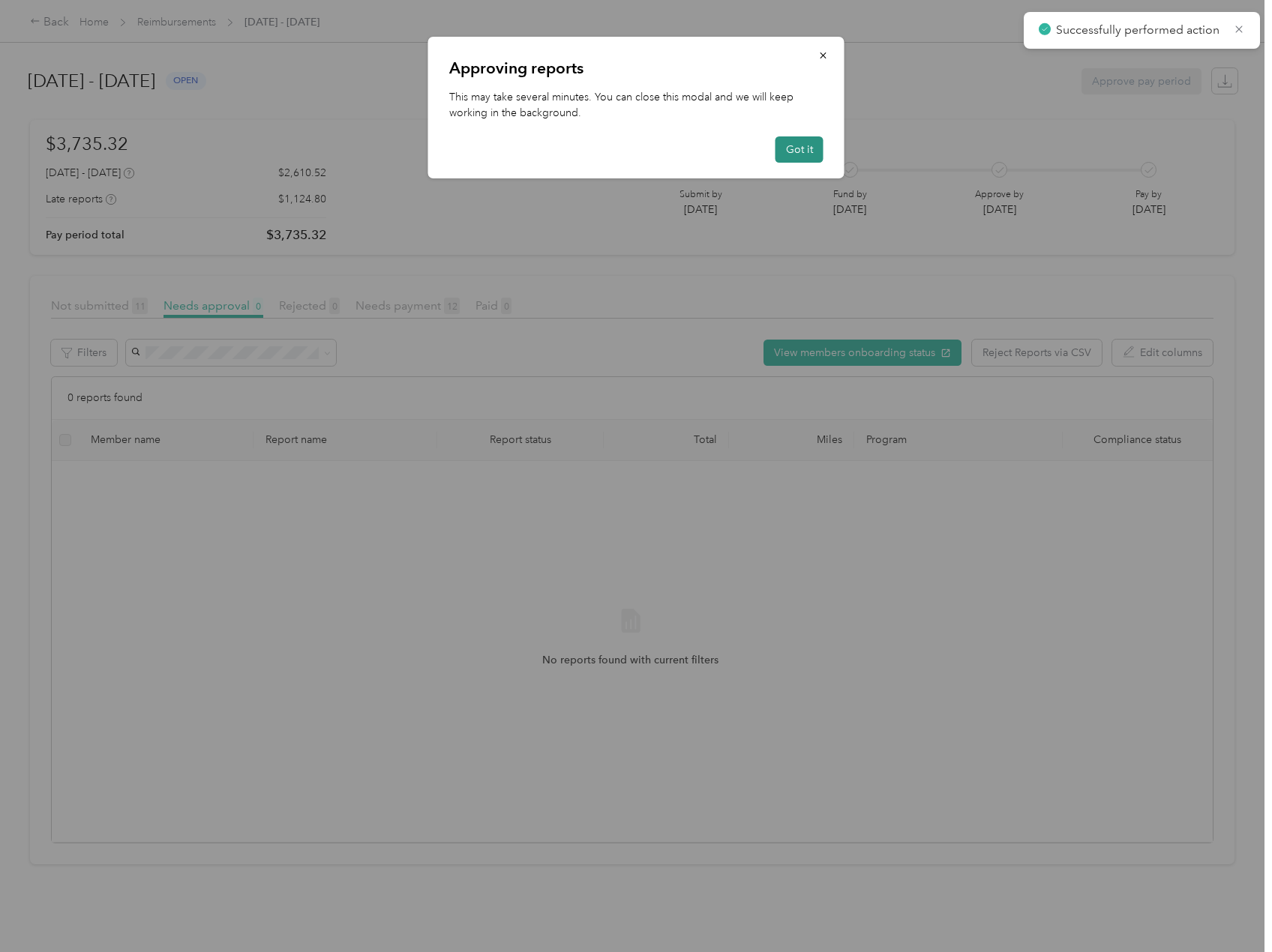
click at [797, 155] on button "Got it" at bounding box center [799, 150] width 48 height 26
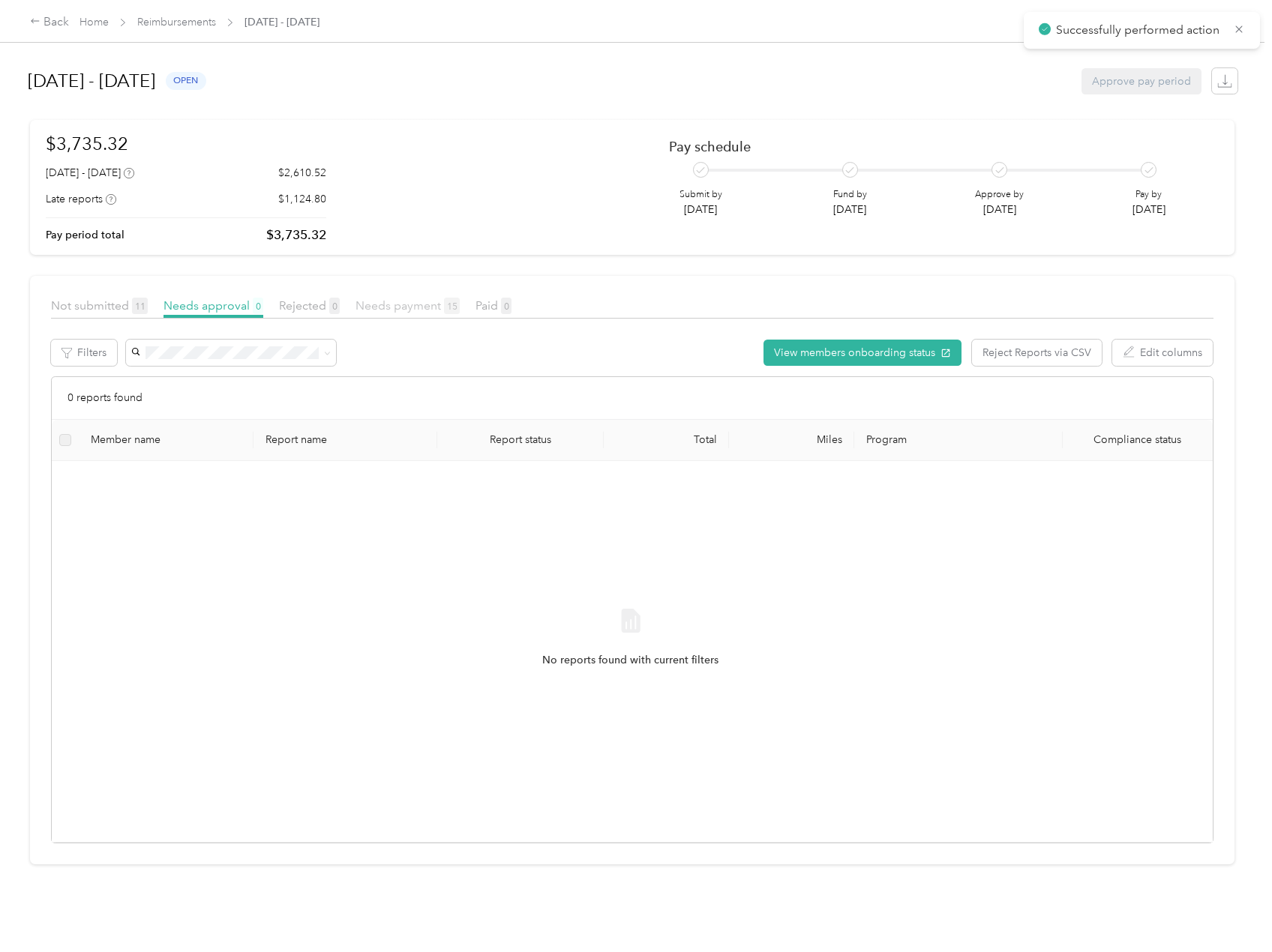
click at [400, 307] on span "Needs payment 15" at bounding box center [408, 305] width 104 height 14
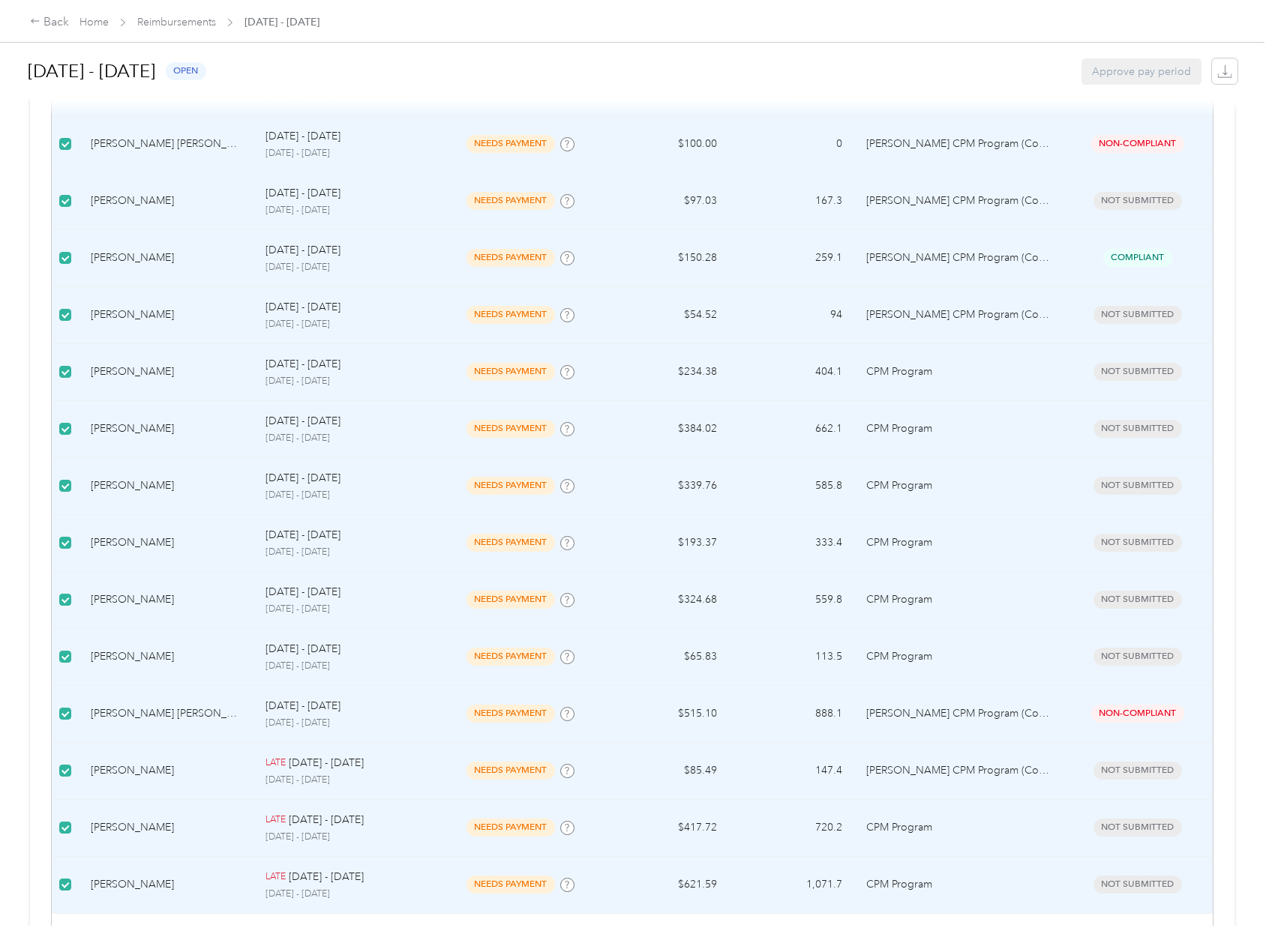
scroll to position [465, 0]
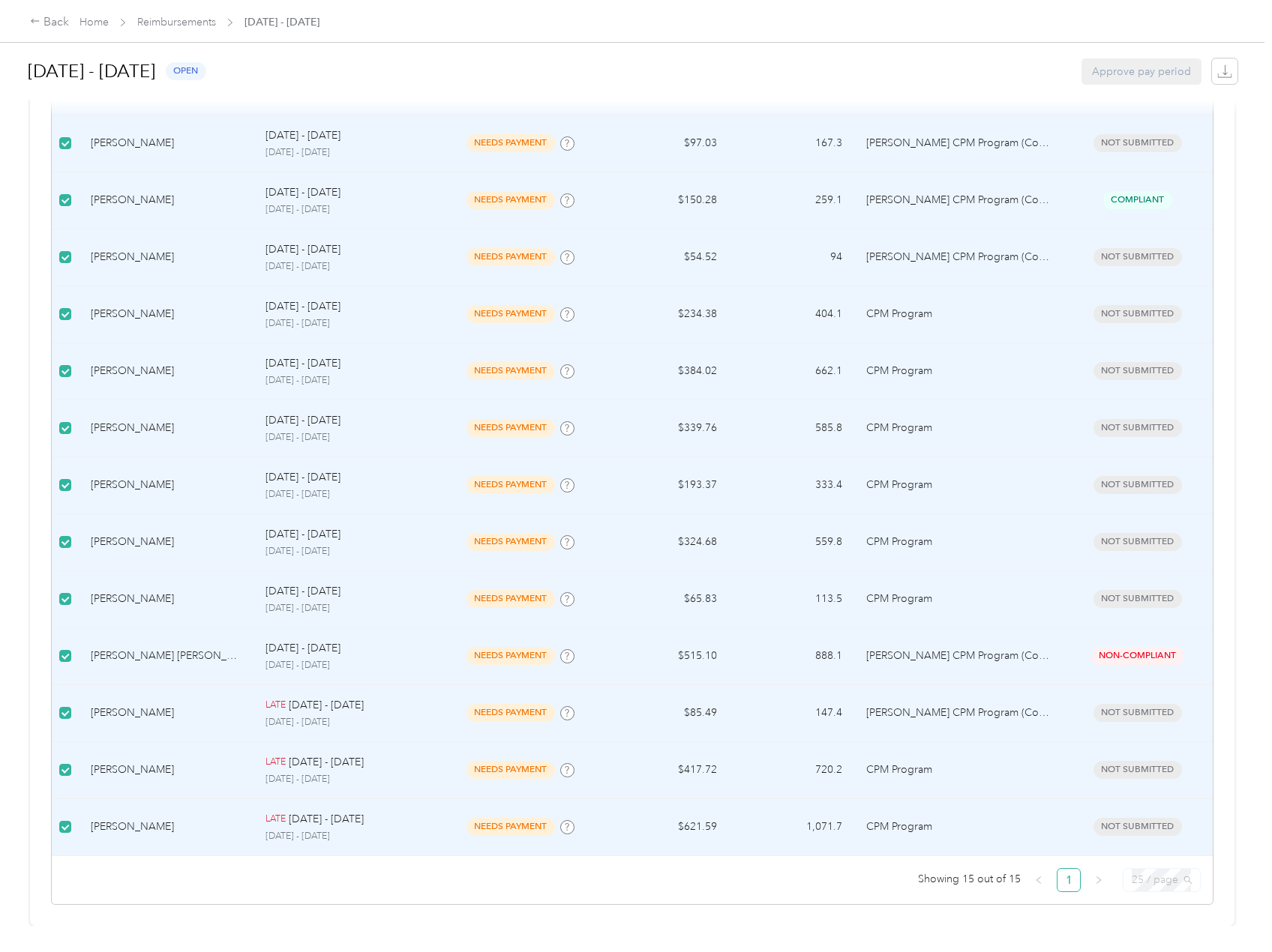
click at [1155, 871] on span "25 / page" at bounding box center [1160, 880] width 60 height 23
click at [1175, 842] on div "100 / page" at bounding box center [1161, 850] width 53 height 16
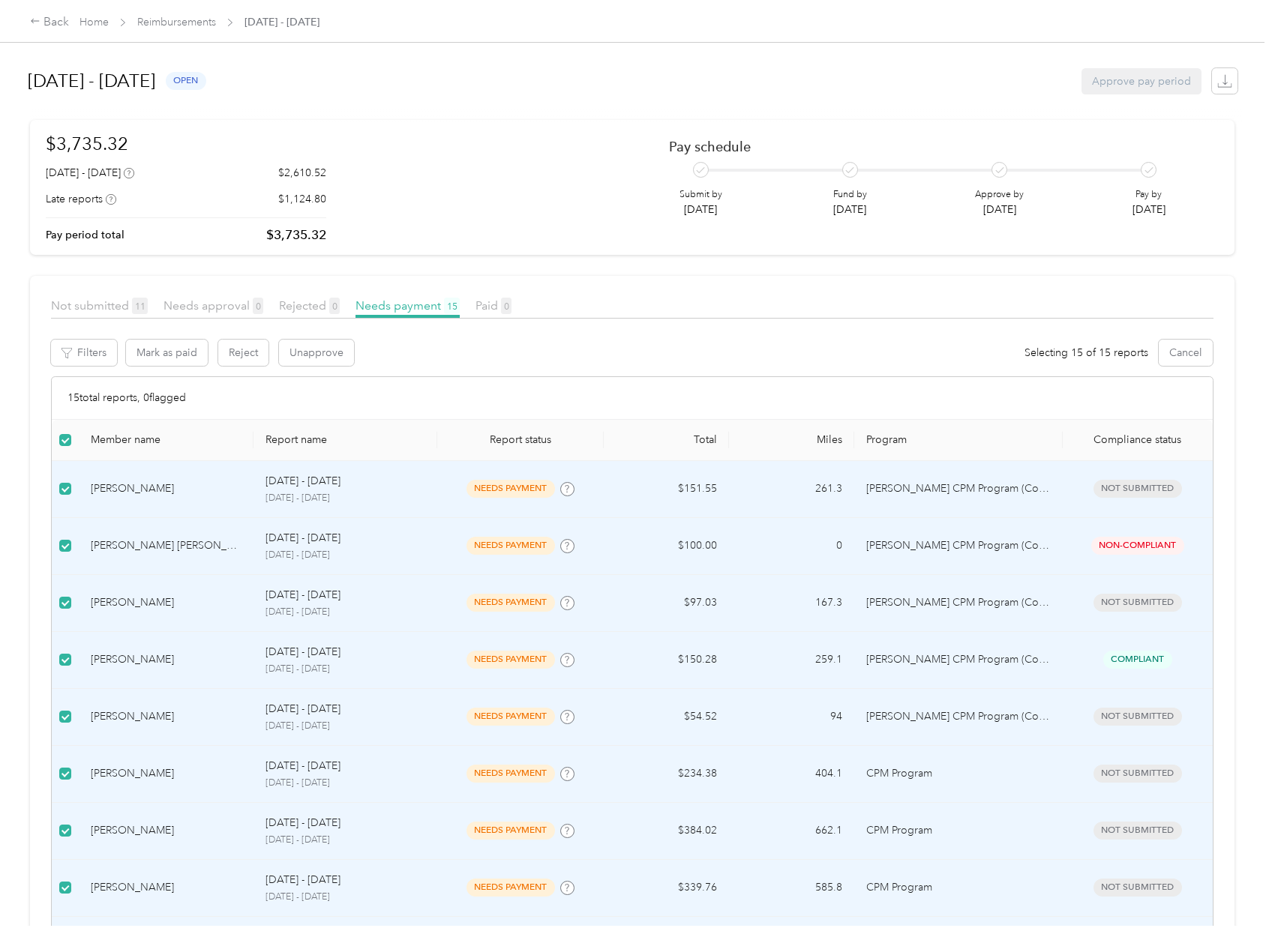
click at [1139, 82] on div "Approve pay period" at bounding box center [1140, 81] width 120 height 26
click at [120, 309] on span "Not submitted 11" at bounding box center [99, 305] width 97 height 14
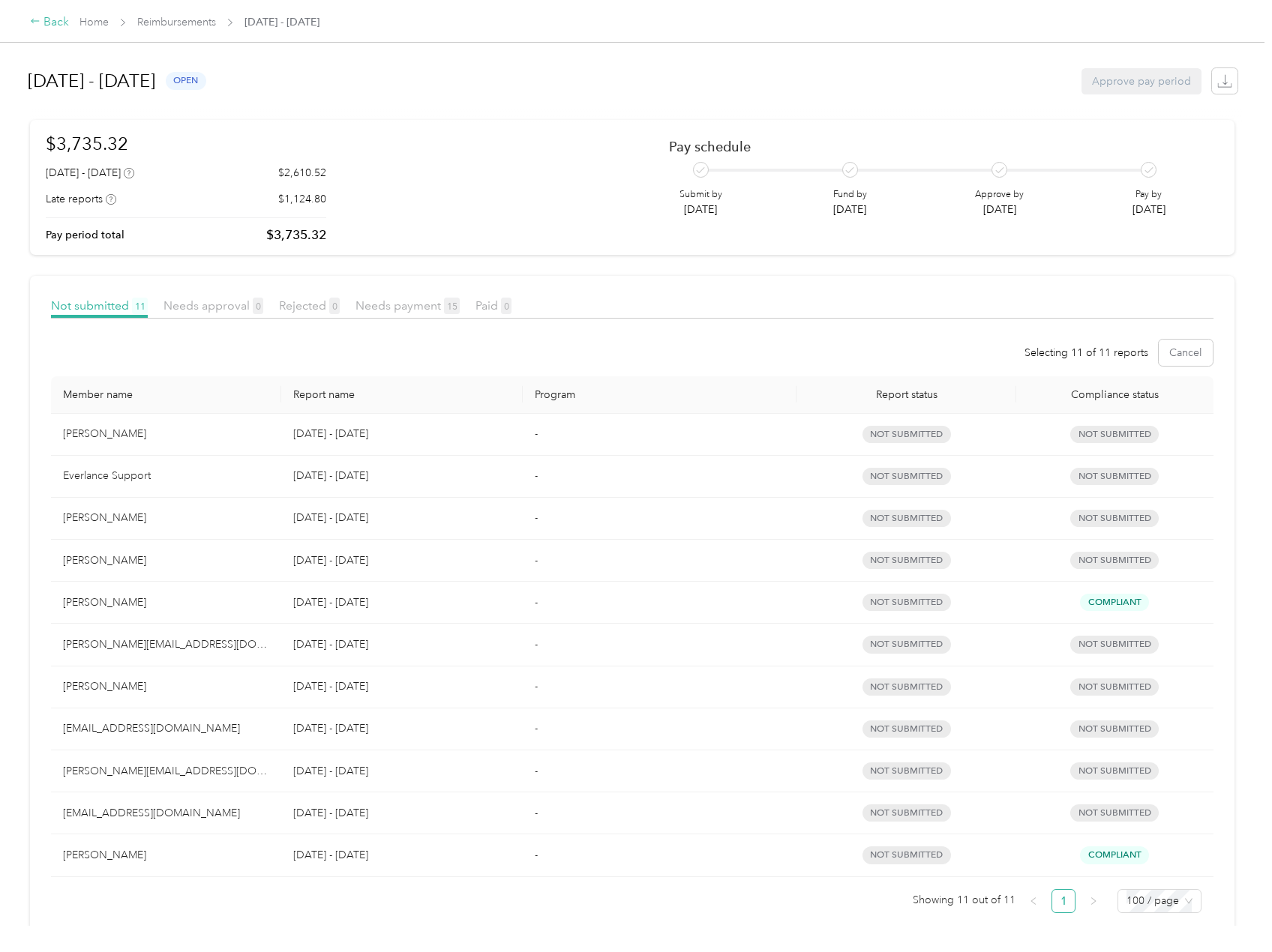
click at [34, 20] on icon at bounding box center [35, 21] width 10 height 10
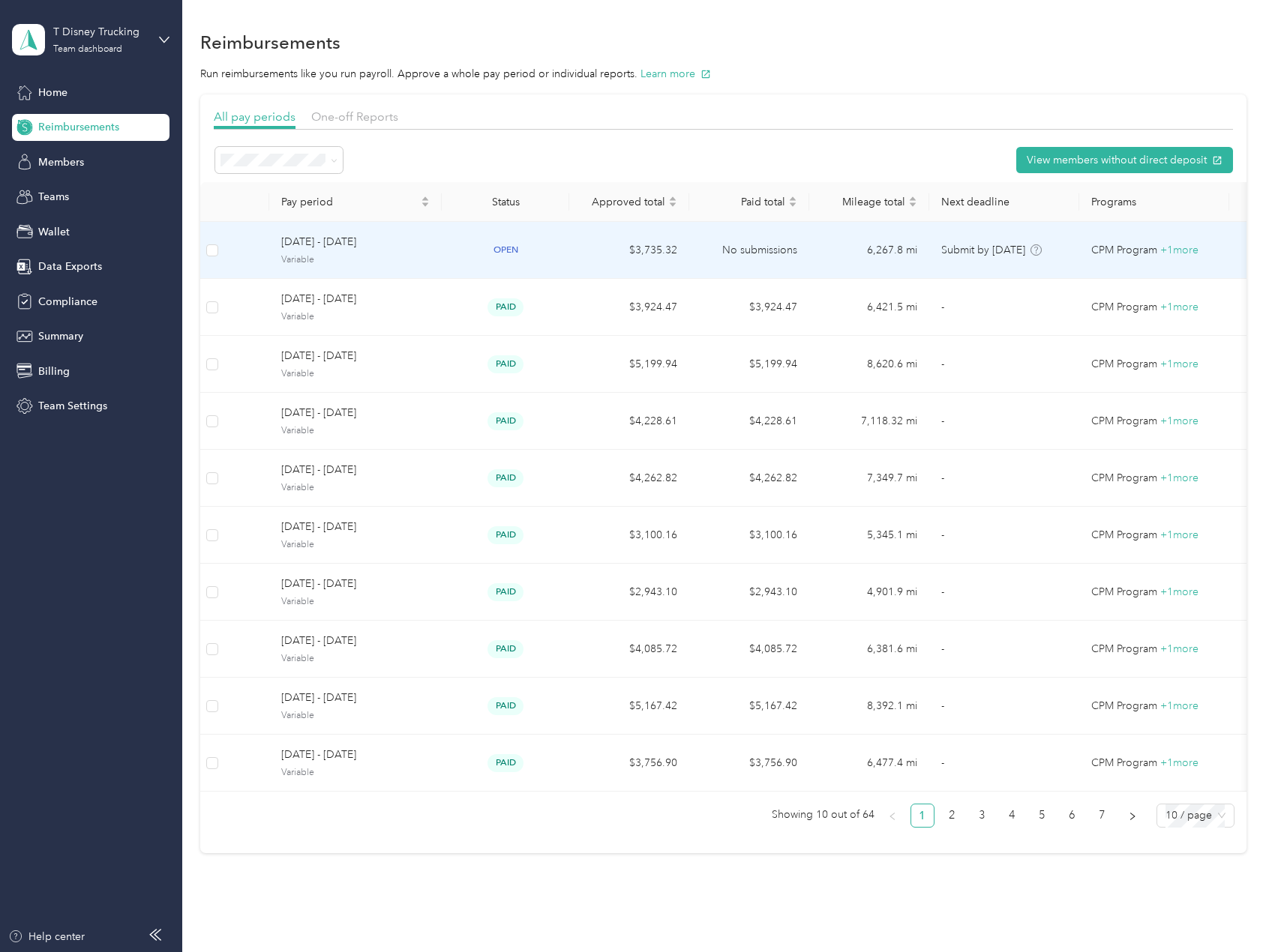
click at [406, 257] on span "Variable" at bounding box center [355, 260] width 149 height 13
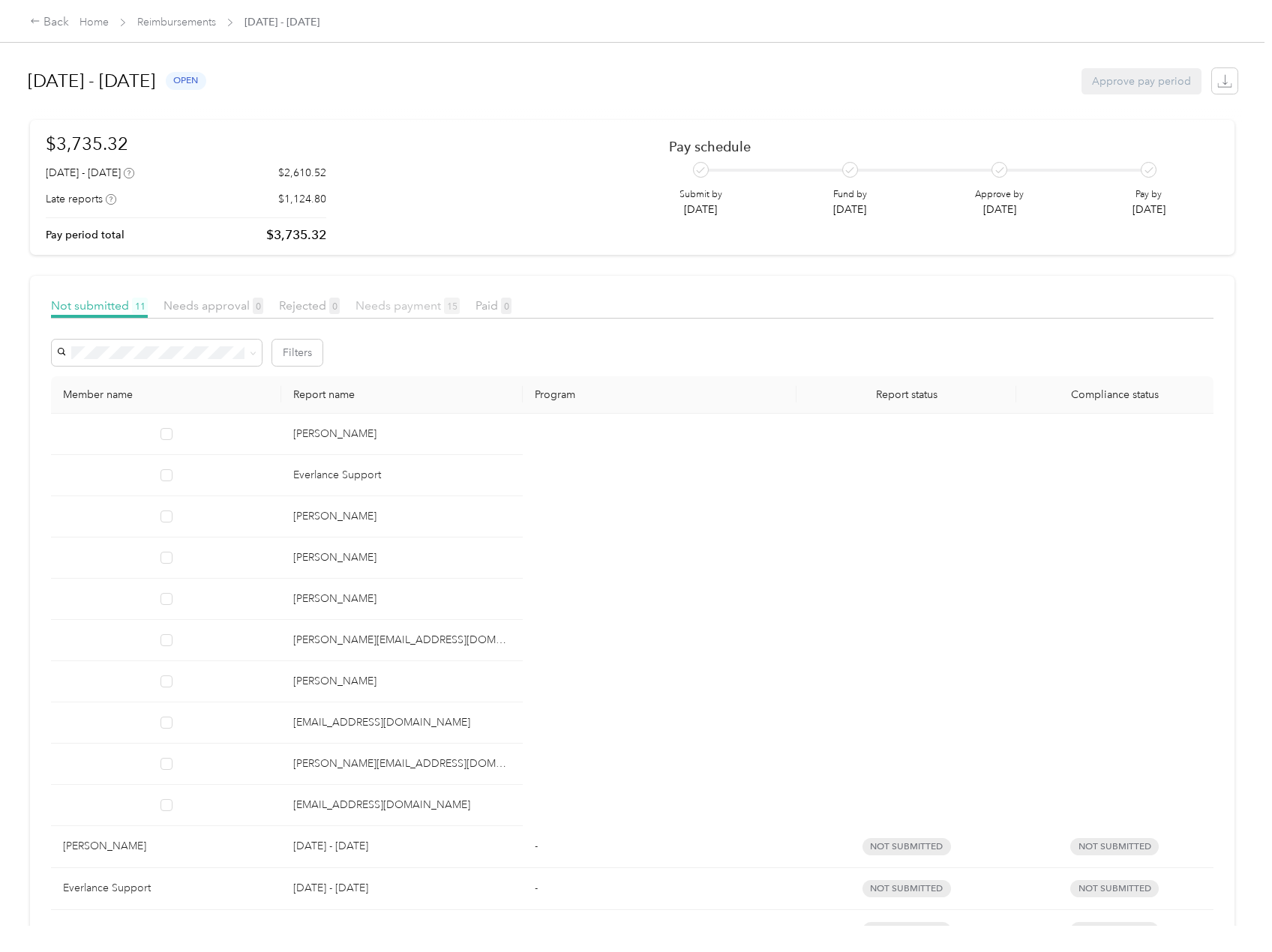
click at [414, 300] on span "Needs payment 15" at bounding box center [408, 305] width 104 height 14
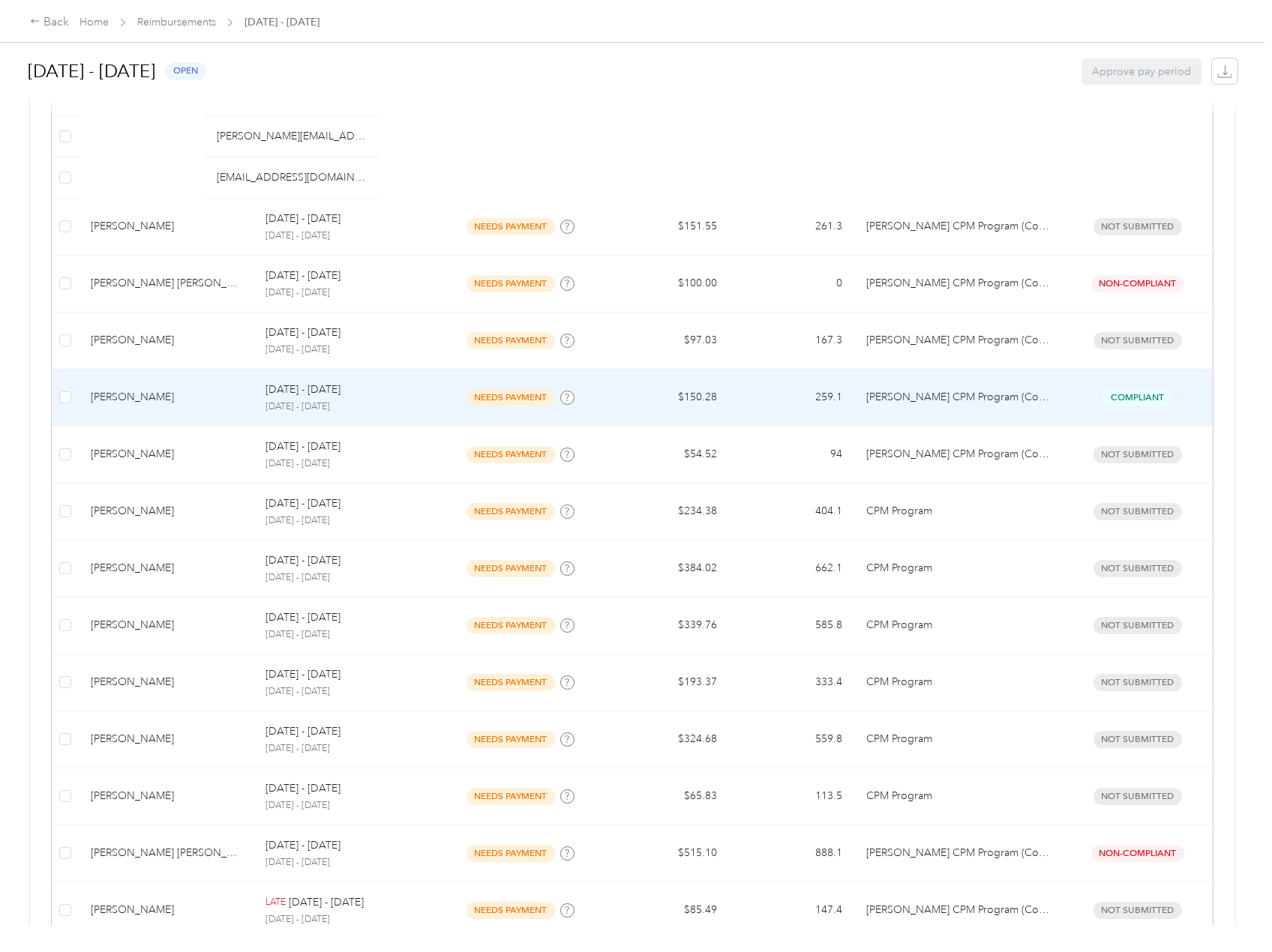
scroll to position [875, 0]
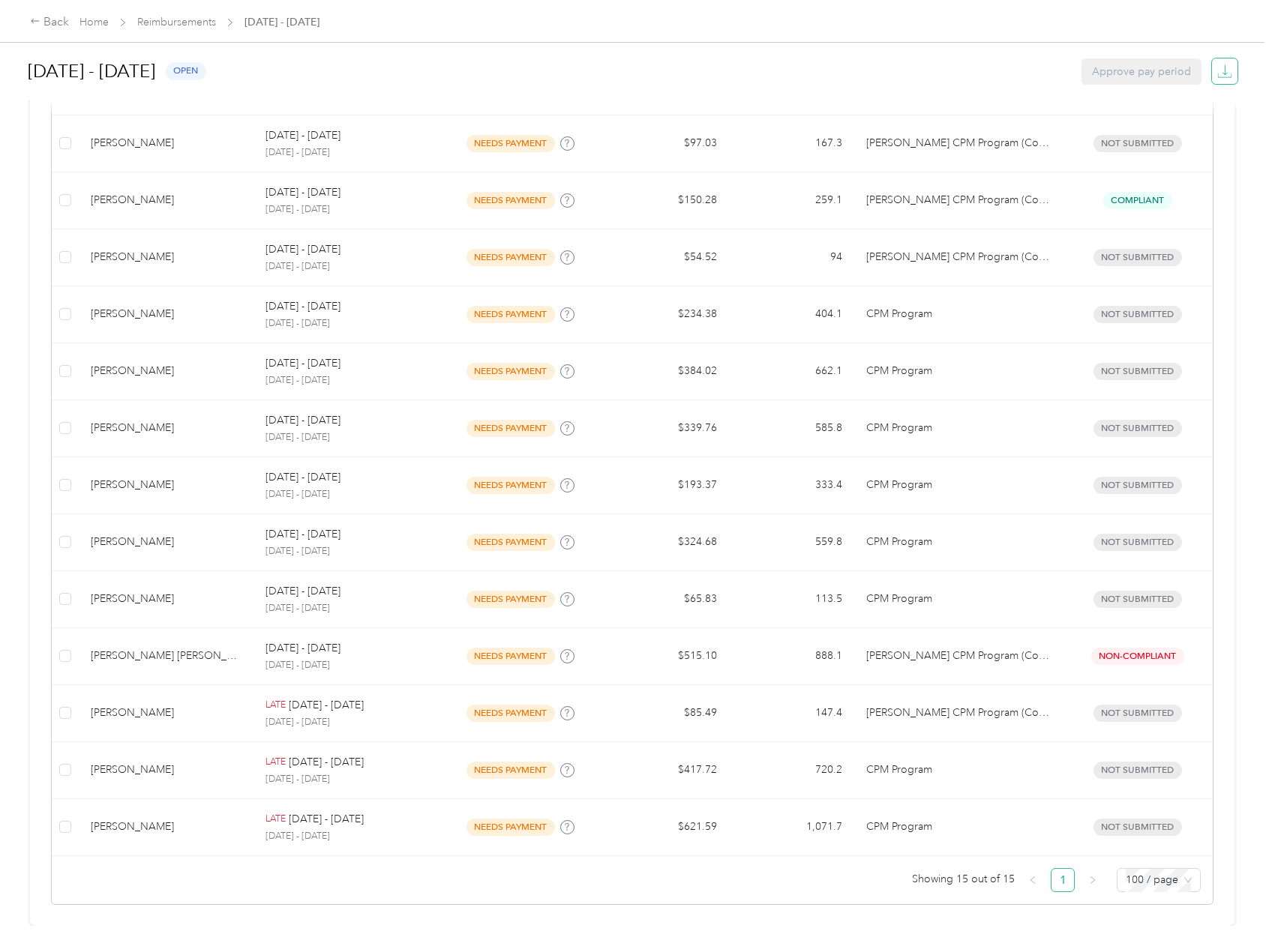
click at [1222, 68] on icon "button" at bounding box center [1225, 71] width 15 height 15
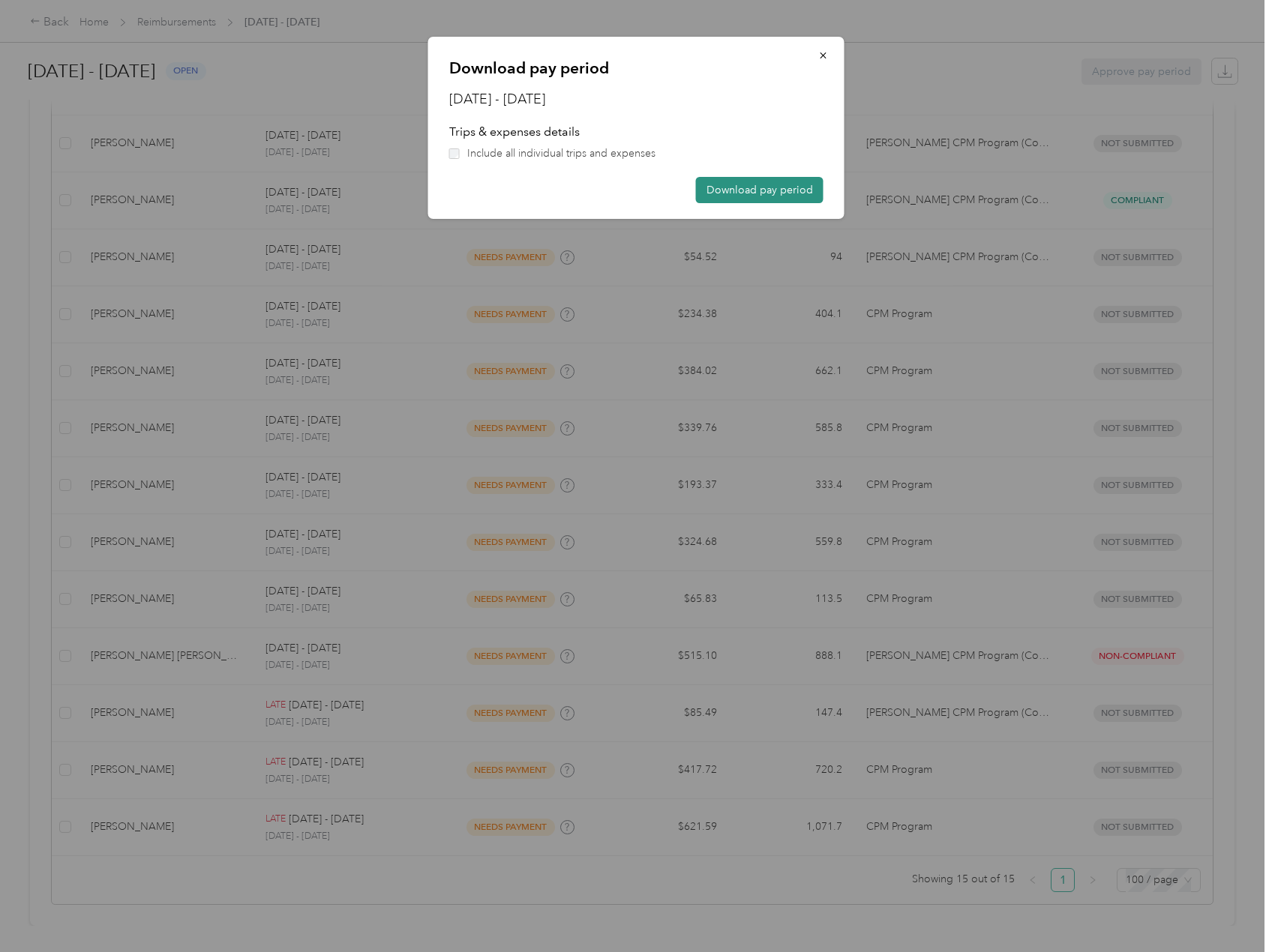
click at [768, 194] on button "Download pay period" at bounding box center [759, 190] width 128 height 26
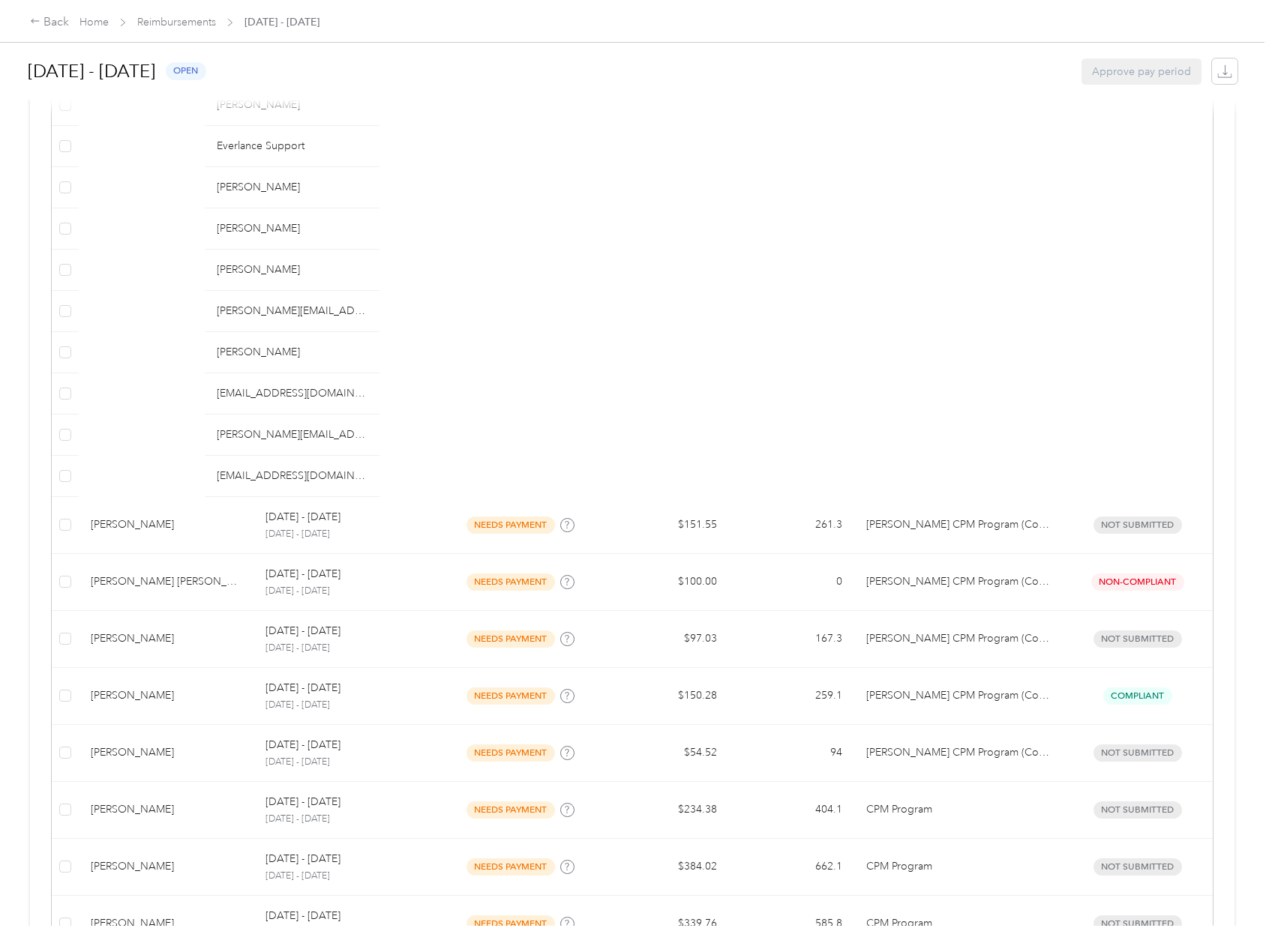
scroll to position [0, 0]
